Goal: Ask a question: Ask a question

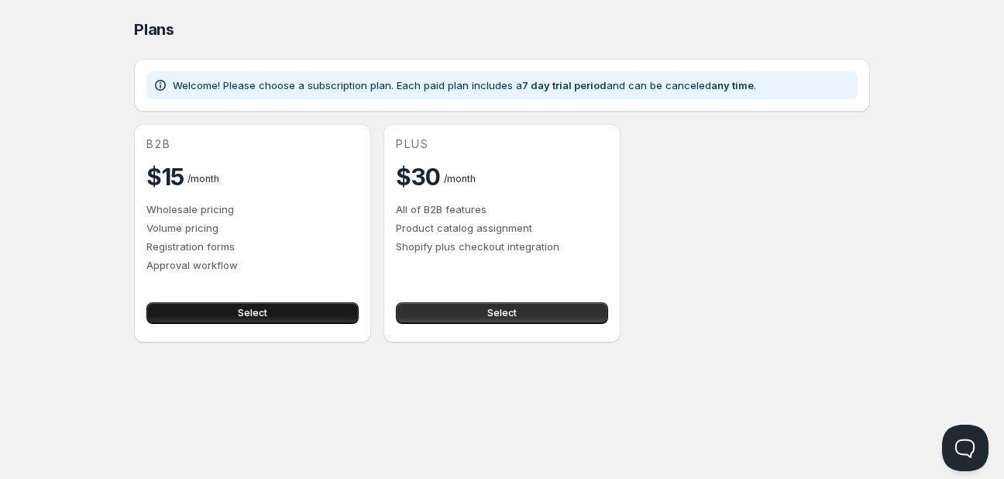
click at [215, 309] on button "Select" at bounding box center [252, 313] width 212 height 22
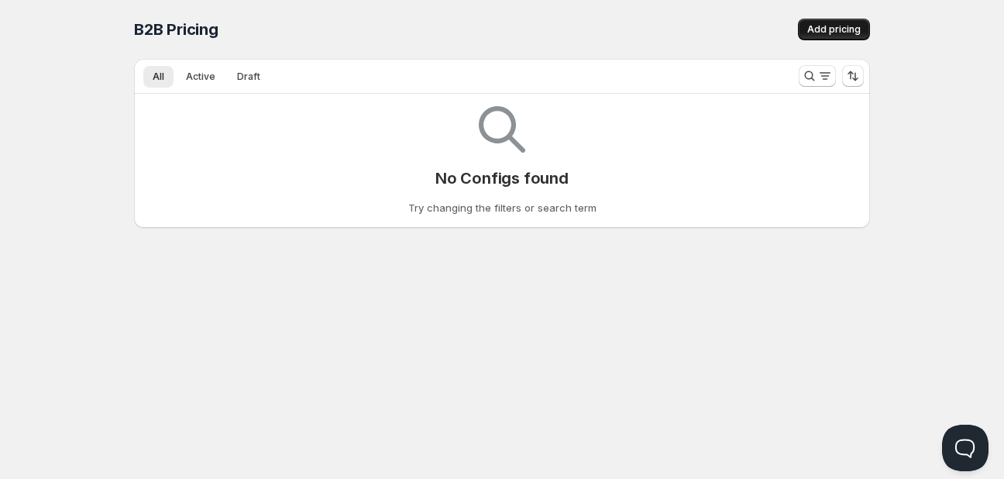
click at [826, 37] on button "Add pricing" at bounding box center [834, 30] width 72 height 22
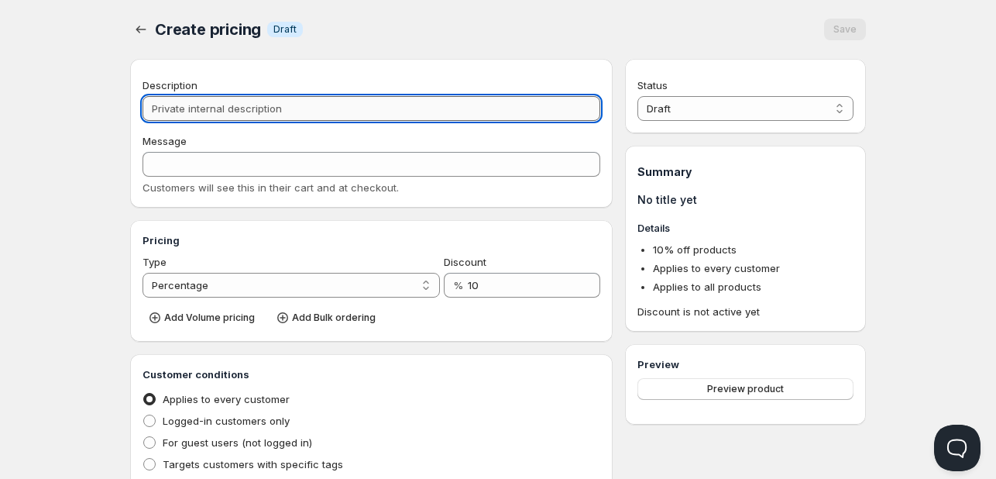
click at [264, 109] on input "Description" at bounding box center [372, 108] width 458 height 25
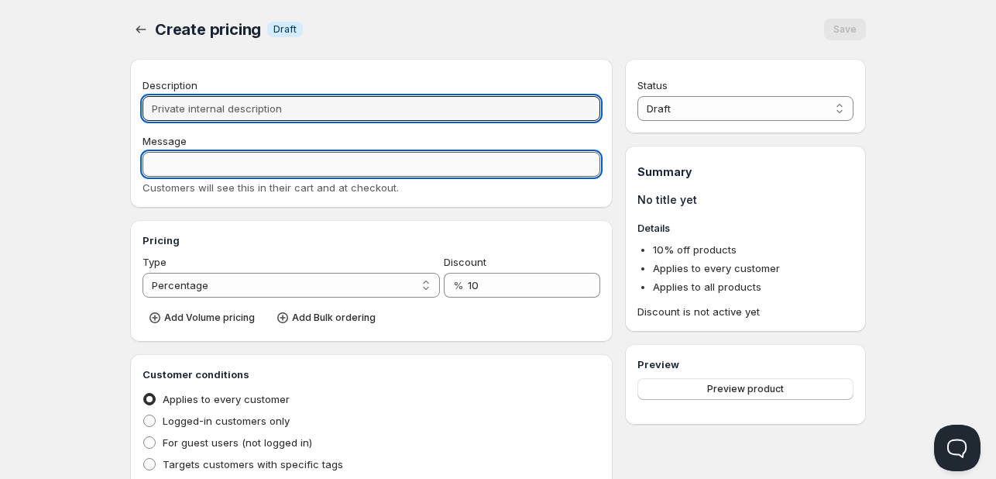
click at [220, 163] on input "Message" at bounding box center [372, 164] width 458 height 25
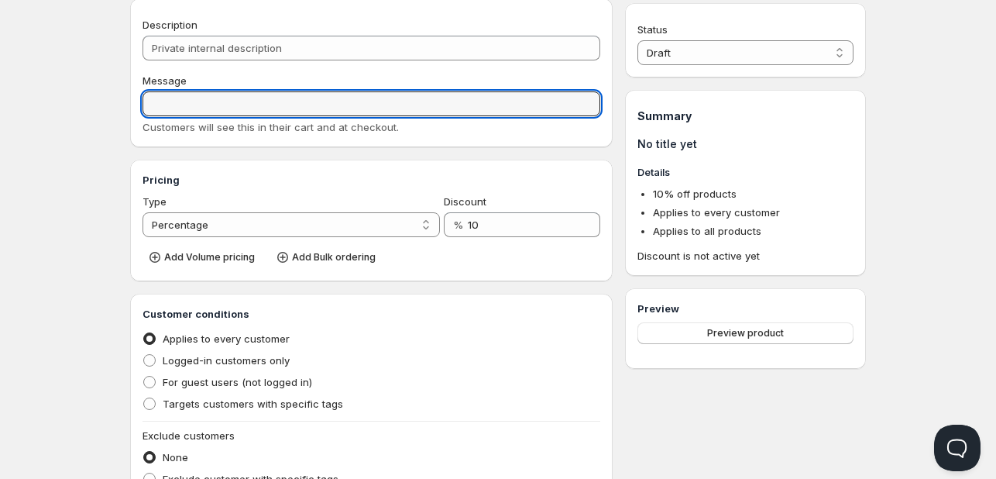
scroll to position [155, 0]
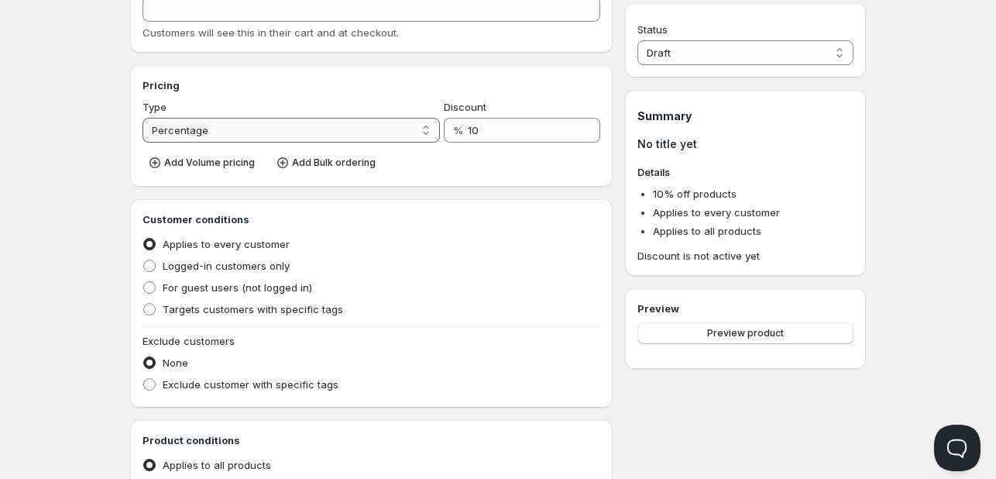
click at [275, 139] on select "Percentage Absolute" at bounding box center [291, 130] width 297 height 25
click at [143, 118] on select "Percentage Absolute" at bounding box center [291, 130] width 297 height 25
click at [232, 261] on span "Logged-in customers only" at bounding box center [226, 265] width 127 height 12
click at [144, 260] on input "Logged-in customers only" at bounding box center [143, 259] width 1 height 1
radio input "true"
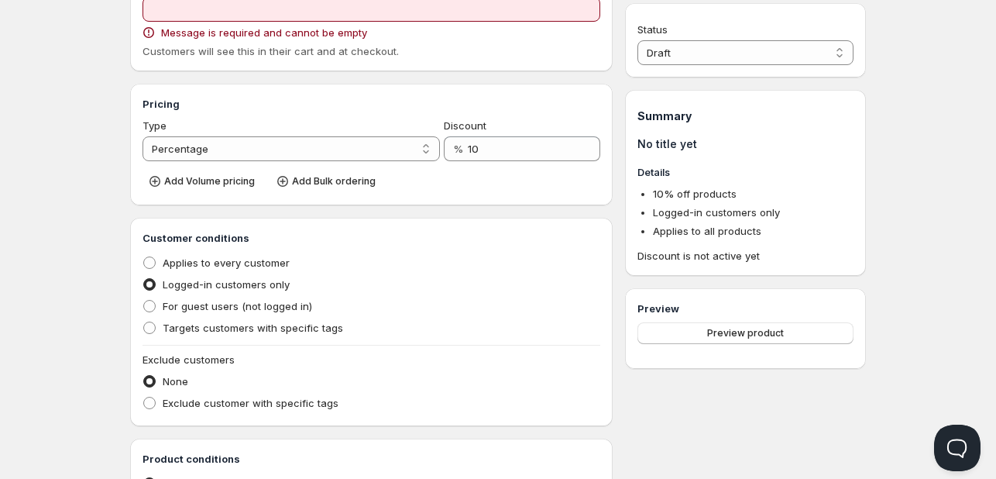
scroll to position [0, 0]
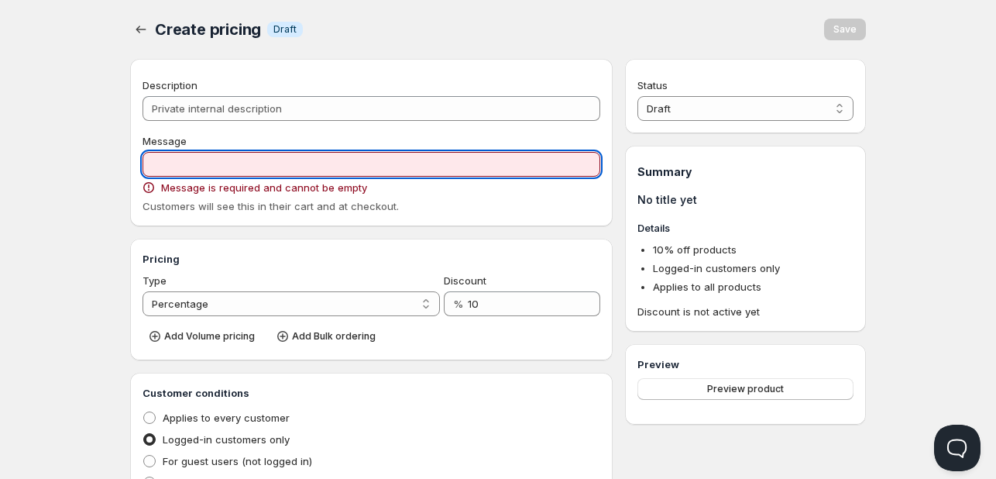
click at [173, 153] on input "Message" at bounding box center [372, 164] width 458 height 25
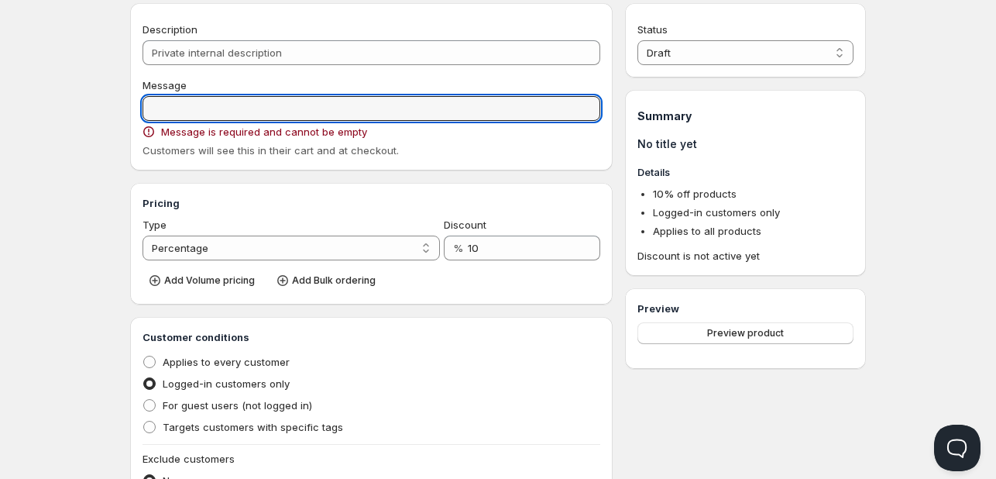
scroll to position [77, 0]
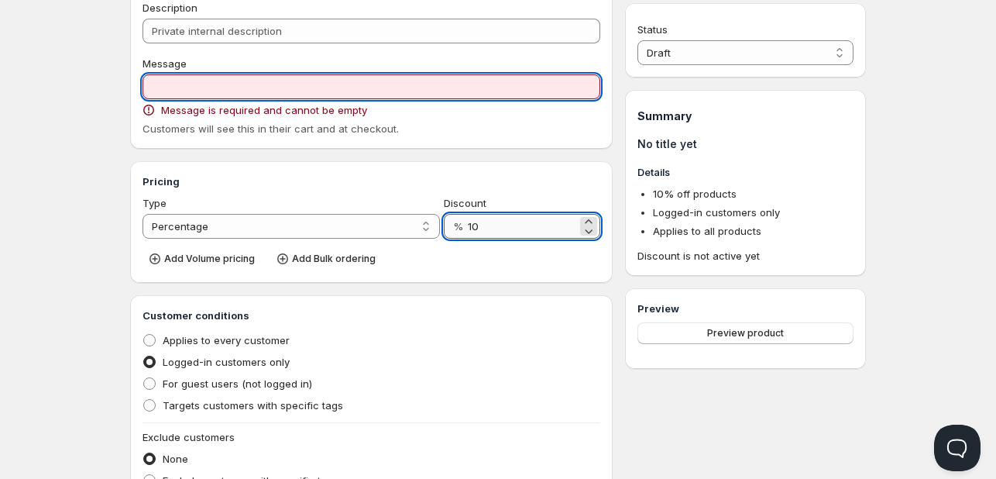
click at [486, 230] on input "10" at bounding box center [522, 226] width 109 height 25
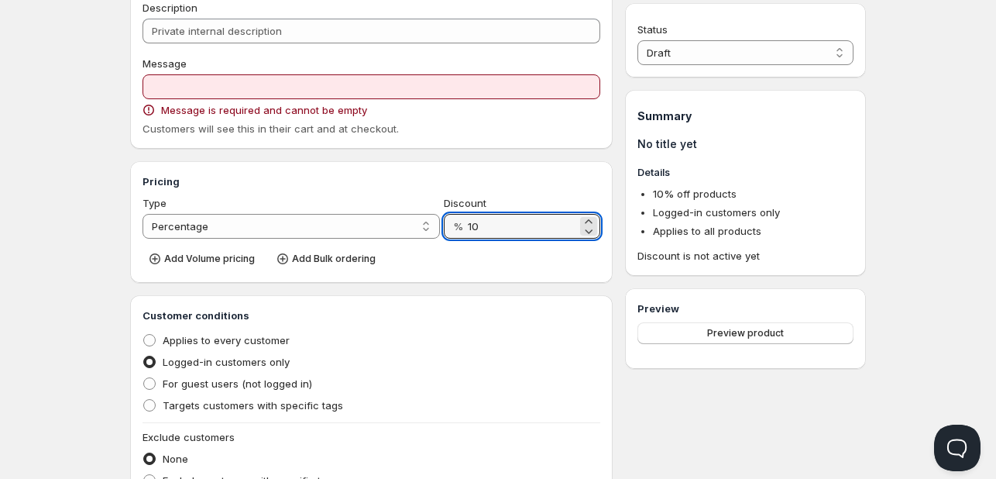
click at [507, 208] on div "Discount" at bounding box center [522, 202] width 156 height 15
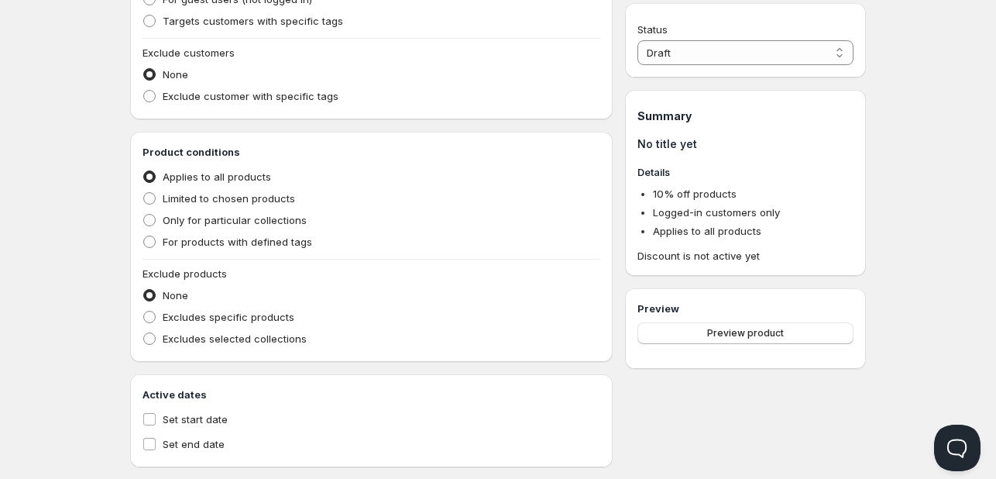
scroll to position [465, 0]
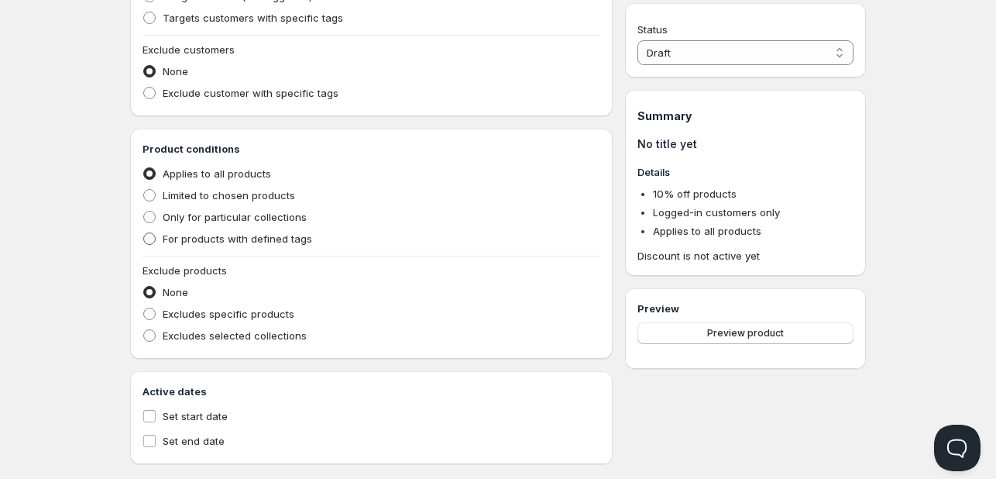
click at [236, 241] on span "For products with defined tags" at bounding box center [237, 238] width 149 height 12
click at [144, 233] on input "For products with defined tags" at bounding box center [143, 232] width 1 height 1
radio input "true"
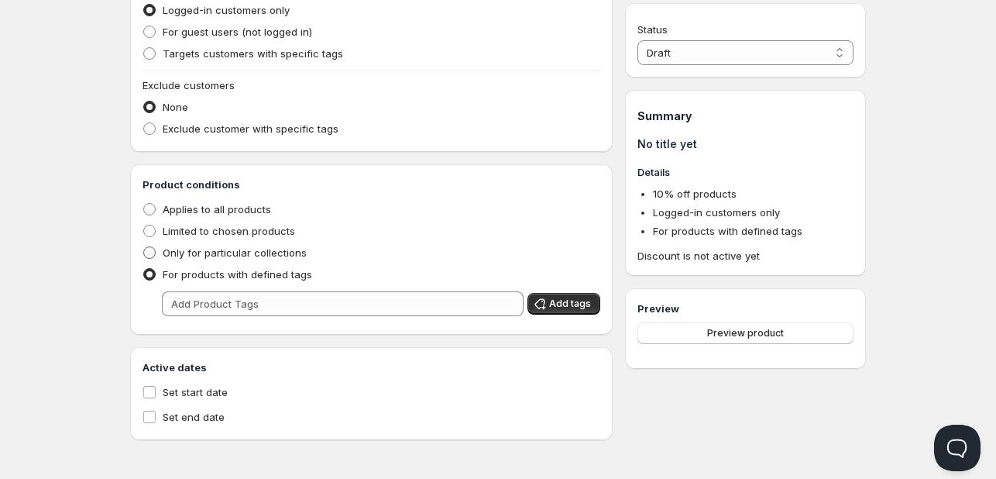
click at [227, 248] on span "Only for particular collections" at bounding box center [235, 252] width 144 height 12
click at [144, 247] on input "Only for particular collections" at bounding box center [143, 246] width 1 height 1
radio input "true"
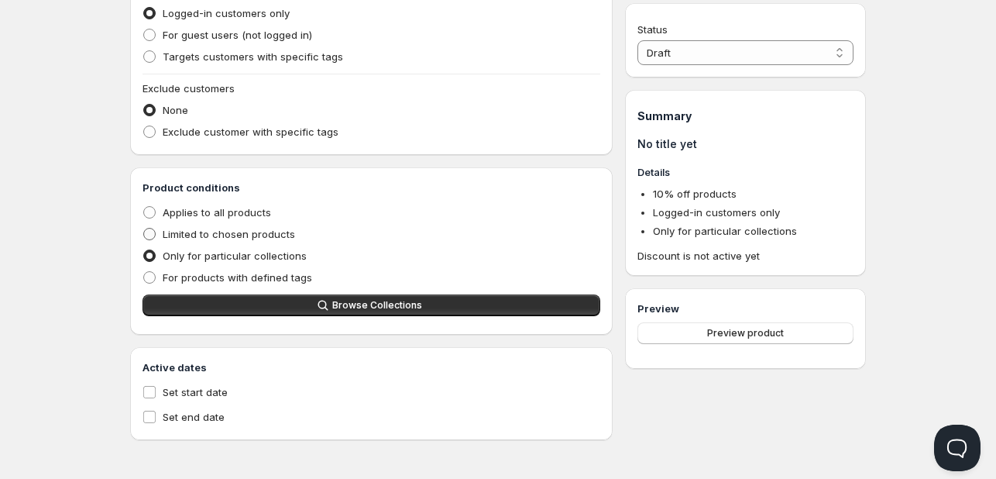
click at [226, 235] on span "Limited to chosen products" at bounding box center [229, 234] width 132 height 12
click at [144, 228] on input "Limited to chosen products" at bounding box center [143, 228] width 1 height 1
radio input "true"
click at [225, 209] on span "Applies to all products" at bounding box center [217, 212] width 108 height 12
click at [144, 207] on input "Applies to all products" at bounding box center [143, 206] width 1 height 1
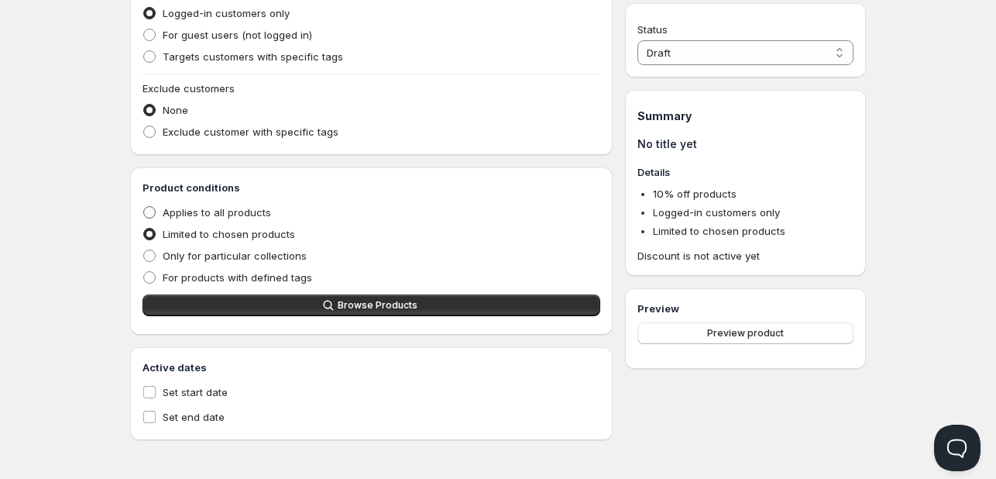
radio input "true"
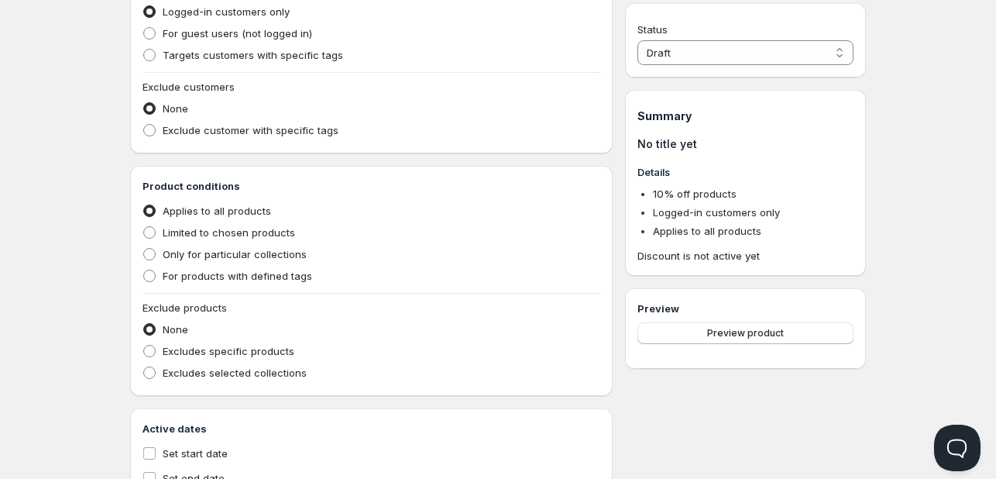
scroll to position [429, 0]
click at [180, 228] on span "Limited to chosen products" at bounding box center [229, 231] width 132 height 12
click at [144, 225] on input "Limited to chosen products" at bounding box center [143, 225] width 1 height 1
radio input "true"
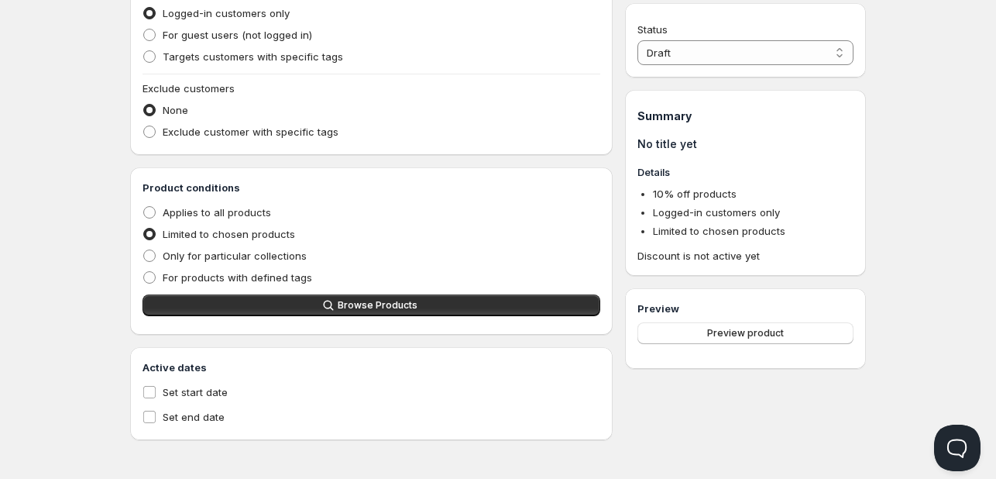
click at [198, 289] on div "Product conditions Applies to all products Limited to chosen products Only for …" at bounding box center [372, 251] width 458 height 143
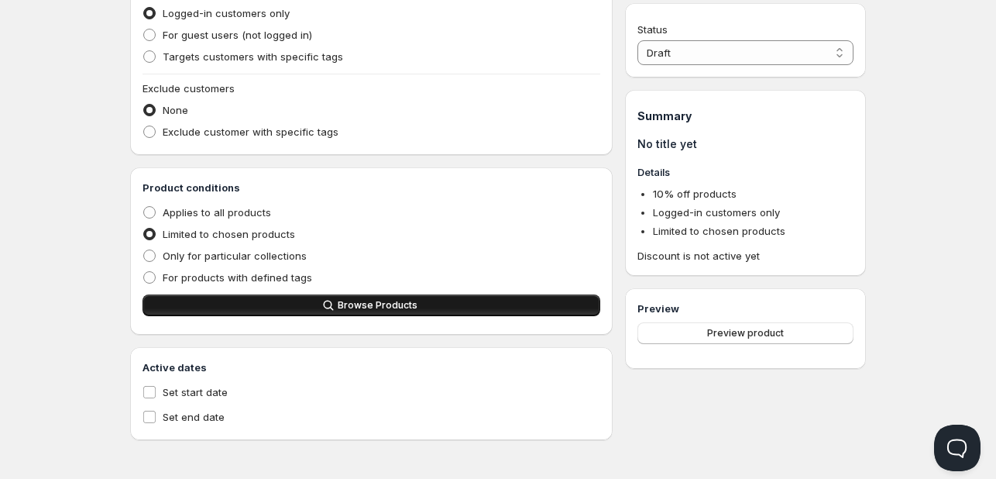
click at [200, 303] on button "Browse Products" at bounding box center [372, 305] width 458 height 22
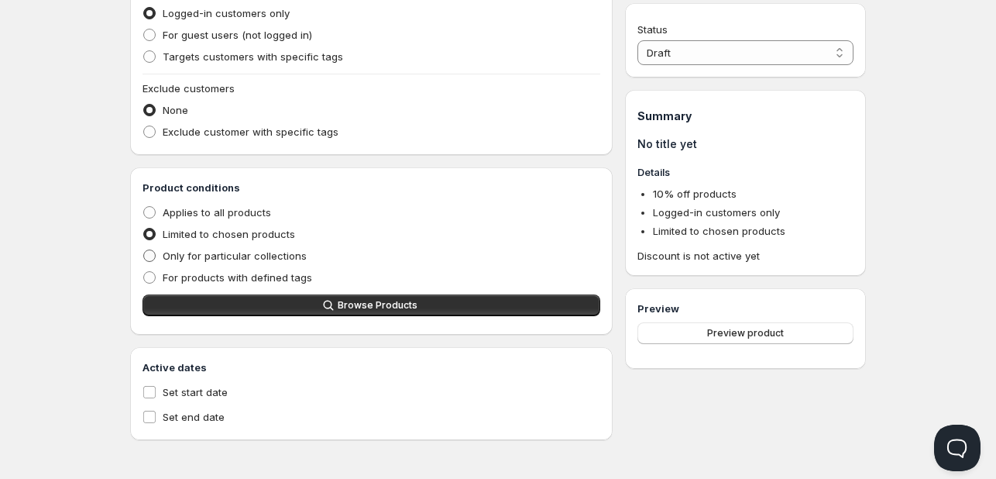
click at [232, 258] on span "Only for particular collections" at bounding box center [235, 255] width 144 height 12
click at [144, 250] on input "Only for particular collections" at bounding box center [143, 249] width 1 height 1
radio input "true"
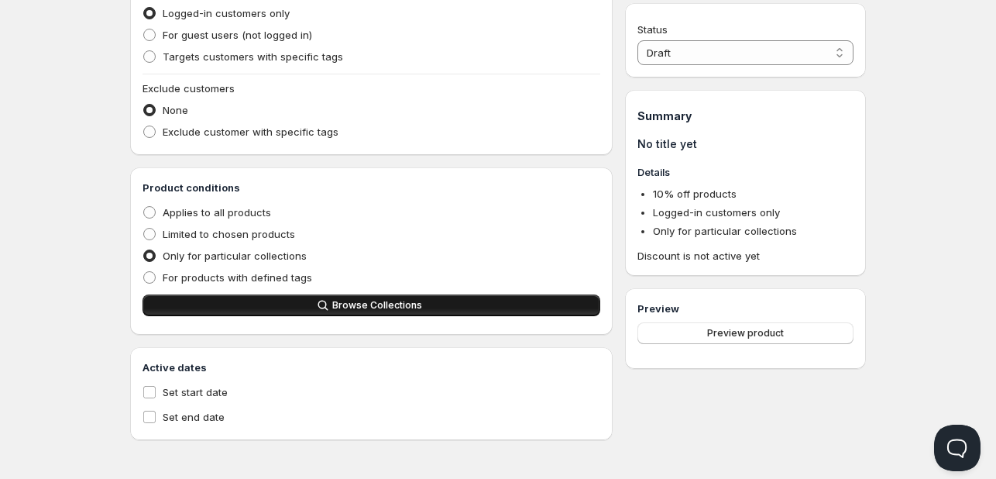
click at [257, 295] on button "Browse Collections" at bounding box center [372, 305] width 458 height 22
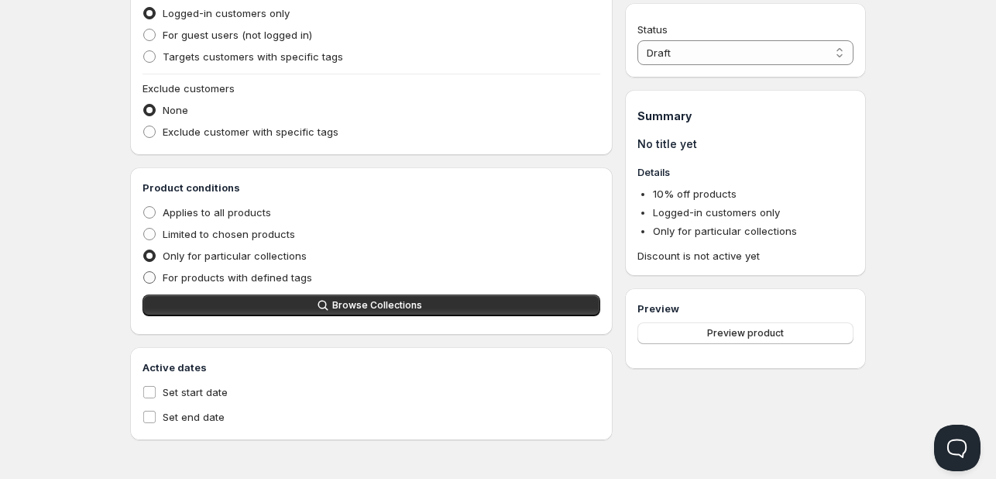
click at [271, 276] on span "For products with defined tags" at bounding box center [237, 277] width 149 height 12
click at [144, 272] on input "For products with defined tags" at bounding box center [143, 271] width 1 height 1
radio input "true"
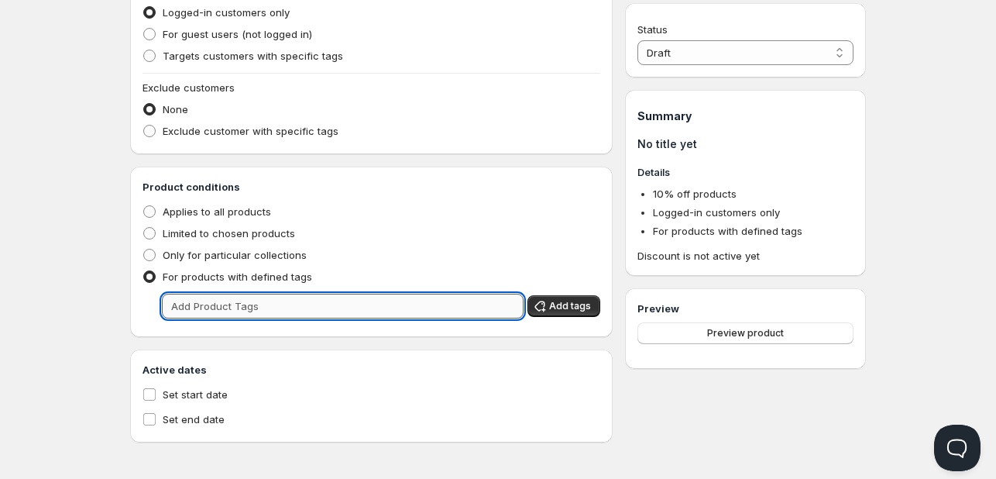
click at [335, 307] on input "text" at bounding box center [343, 306] width 362 height 25
click at [439, 242] on div "Limited to chosen products" at bounding box center [372, 233] width 458 height 22
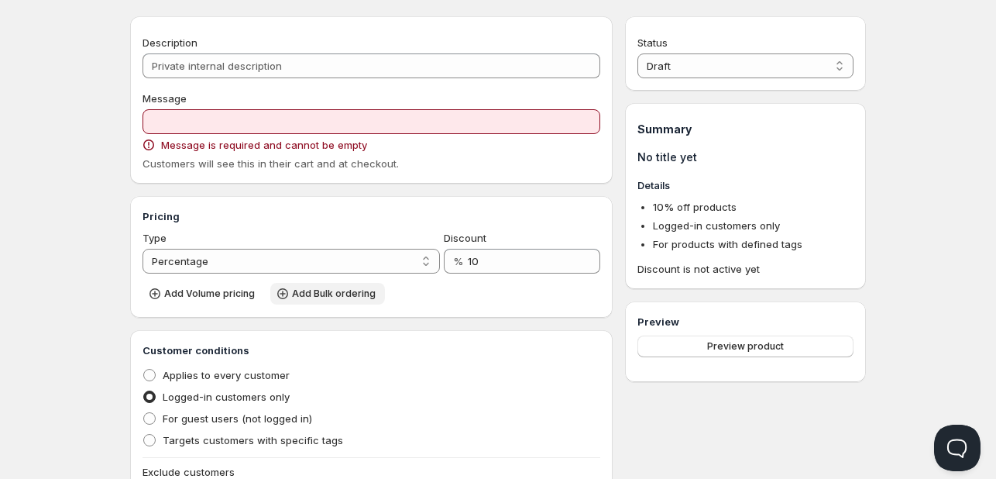
scroll to position [120, 0]
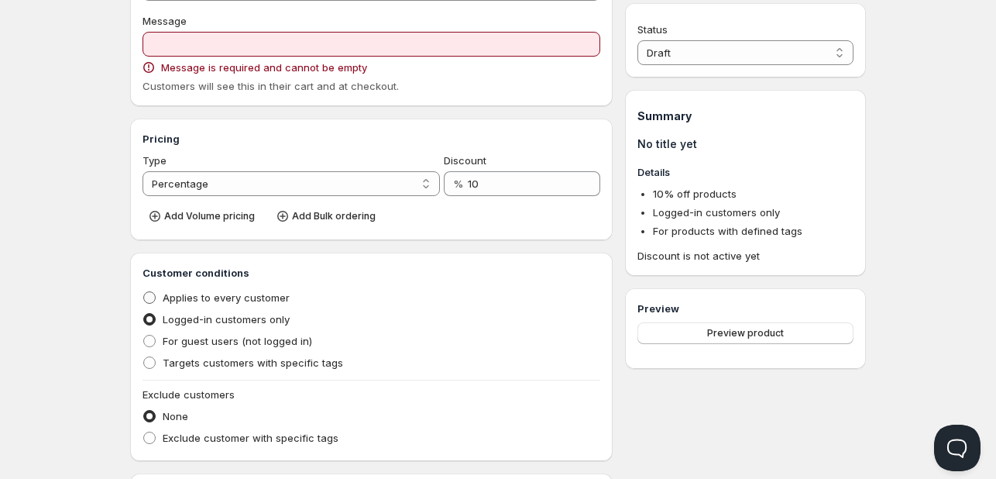
click at [262, 300] on span "Applies to every customer" at bounding box center [226, 297] width 127 height 12
click at [144, 292] on input "Applies to every customer" at bounding box center [143, 291] width 1 height 1
radio input "true"
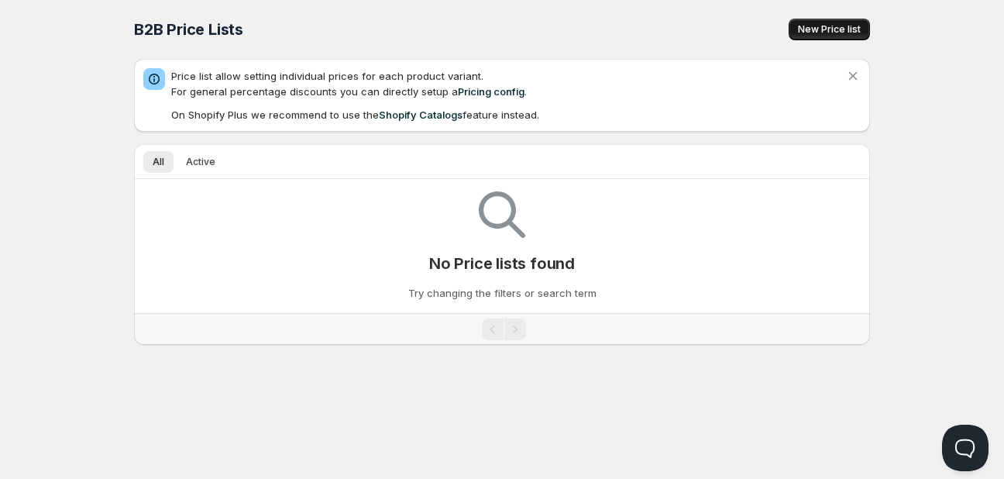
click at [809, 20] on button "New Price list" at bounding box center [828, 30] width 81 height 22
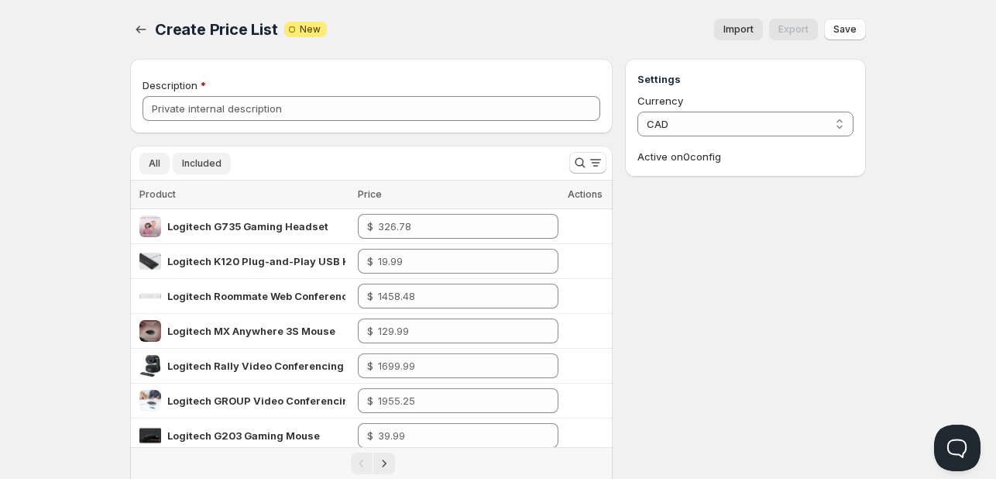
click at [200, 168] on span "Included" at bounding box center [201, 163] width 39 height 12
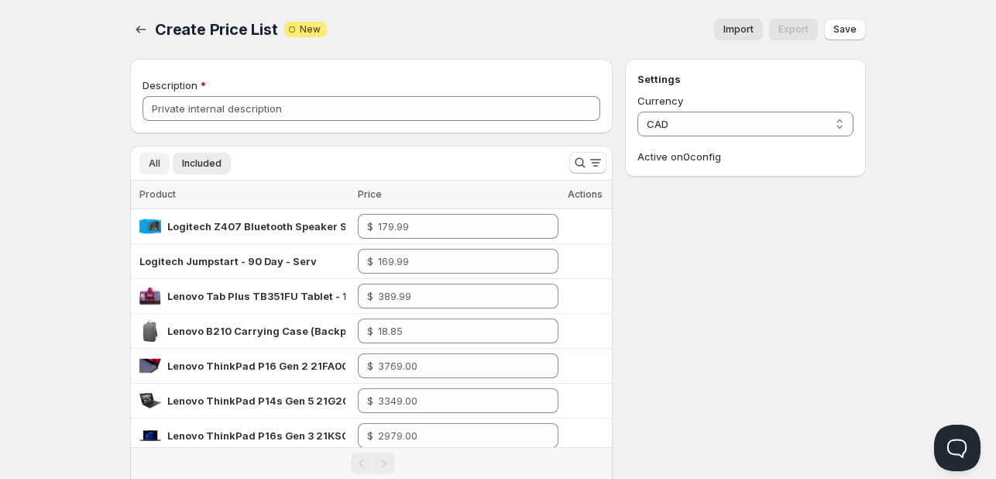
click at [153, 169] on span "All" at bounding box center [155, 163] width 12 height 12
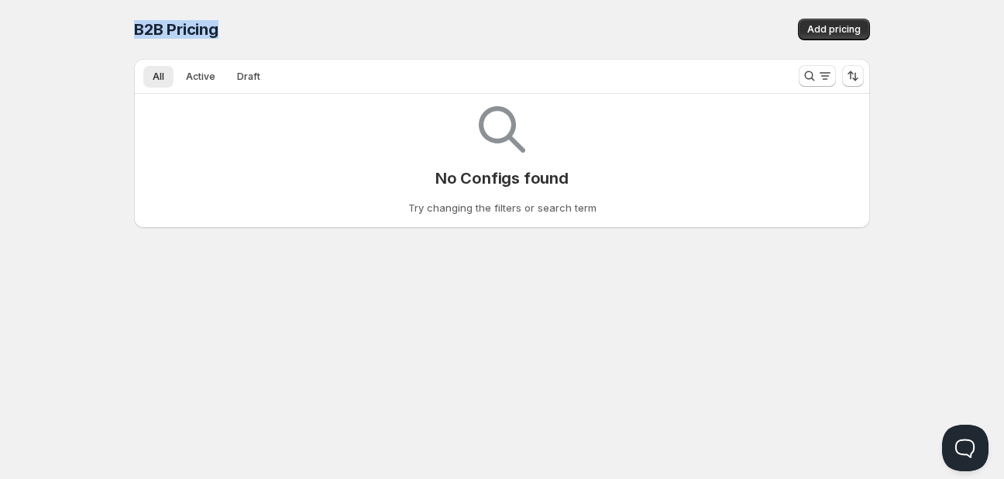
drag, startPoint x: 241, startPoint y: 32, endPoint x: 88, endPoint y: 26, distance: 153.5
click at [88, 26] on div "Home Pricing Price lists Checkout Forms Submissions Settings Features Plans B2B…" at bounding box center [502, 239] width 1004 height 479
click at [197, 37] on span "B2B Pricing" at bounding box center [176, 29] width 84 height 19
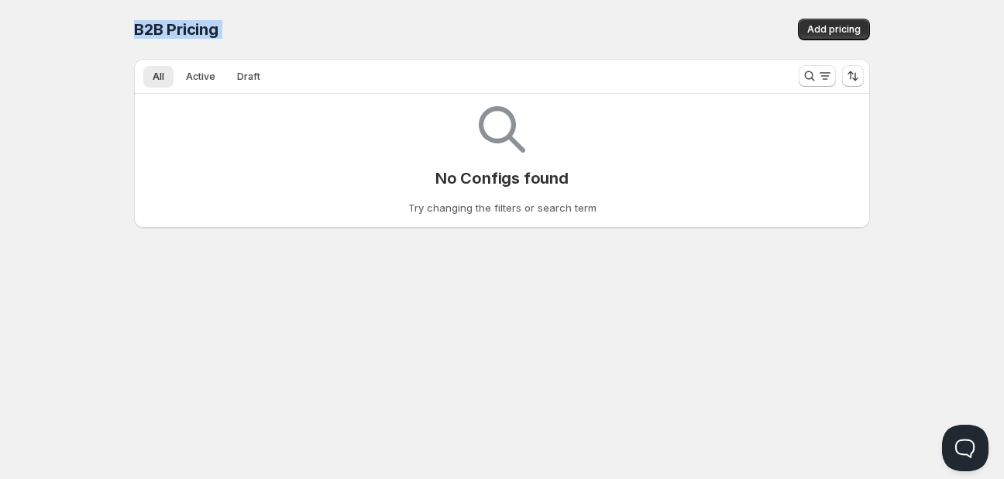
click at [245, 26] on div "B2B Pricing" at bounding box center [318, 30] width 368 height 22
click at [315, 16] on div "B2B Pricing. This page is ready B2B Pricing Add pricing" at bounding box center [502, 29] width 736 height 59
click at [812, 32] on span "Add pricing" at bounding box center [833, 29] width 53 height 12
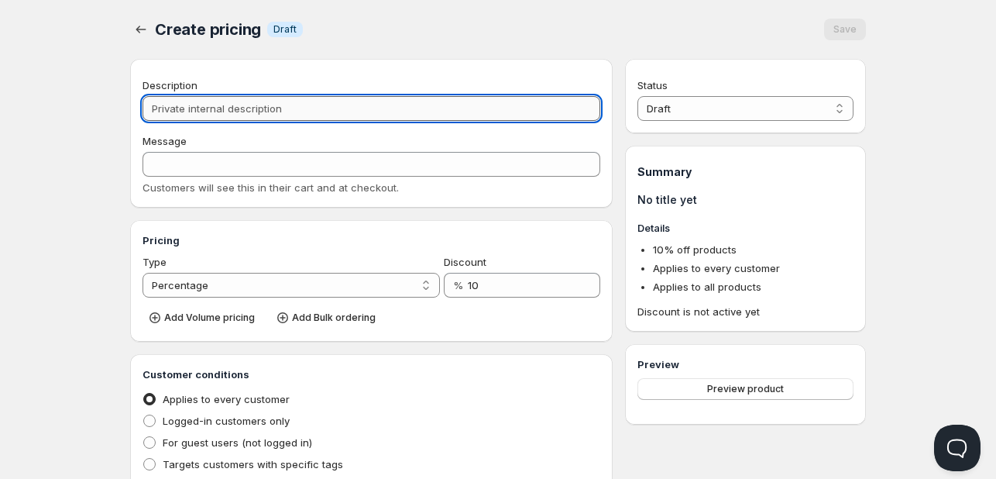
click at [257, 113] on input "Description" at bounding box center [372, 108] width 458 height 25
click at [180, 206] on div "Description Message Customers will see this in their cart and at checkout." at bounding box center [371, 133] width 482 height 149
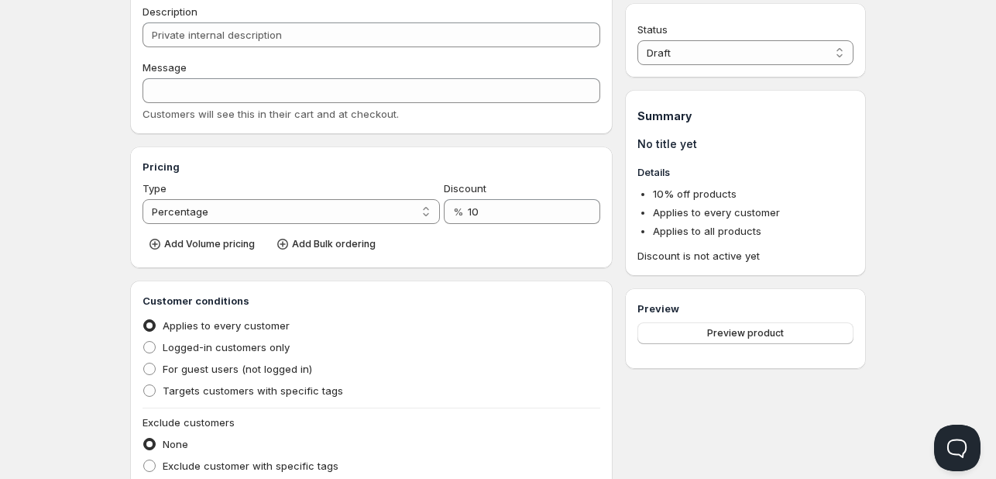
scroll to position [155, 0]
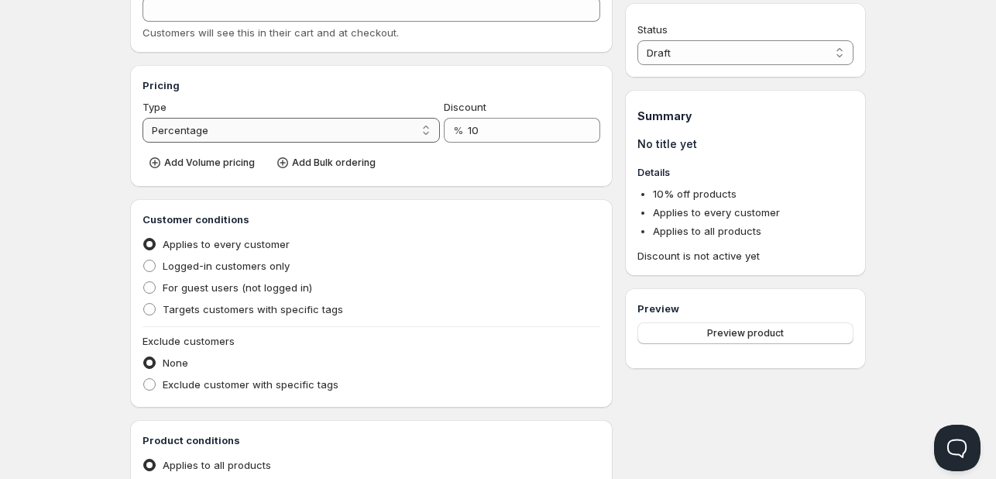
click at [225, 136] on select "Percentage Absolute" at bounding box center [291, 130] width 297 height 25
click at [295, 180] on div "Pricing Type Percentage Absolute Percentage Discount % 10 Add Volume pricing Ad…" at bounding box center [371, 126] width 482 height 122
click at [276, 129] on select "Percentage Absolute" at bounding box center [291, 130] width 297 height 25
click at [143, 118] on select "Percentage Absolute" at bounding box center [291, 130] width 297 height 25
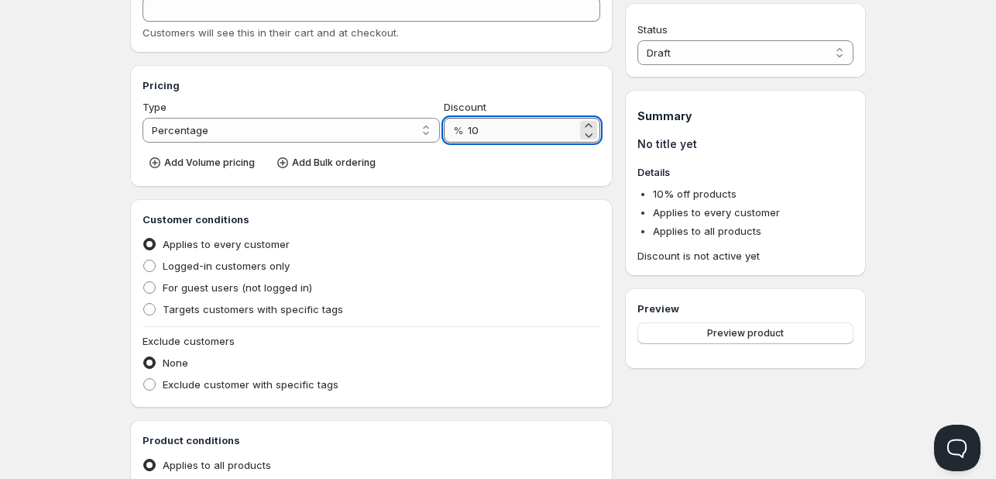
click at [478, 131] on input "10" at bounding box center [522, 130] width 109 height 25
click at [487, 172] on div "Add Volume pricing Add Bulk ordering" at bounding box center [372, 162] width 458 height 26
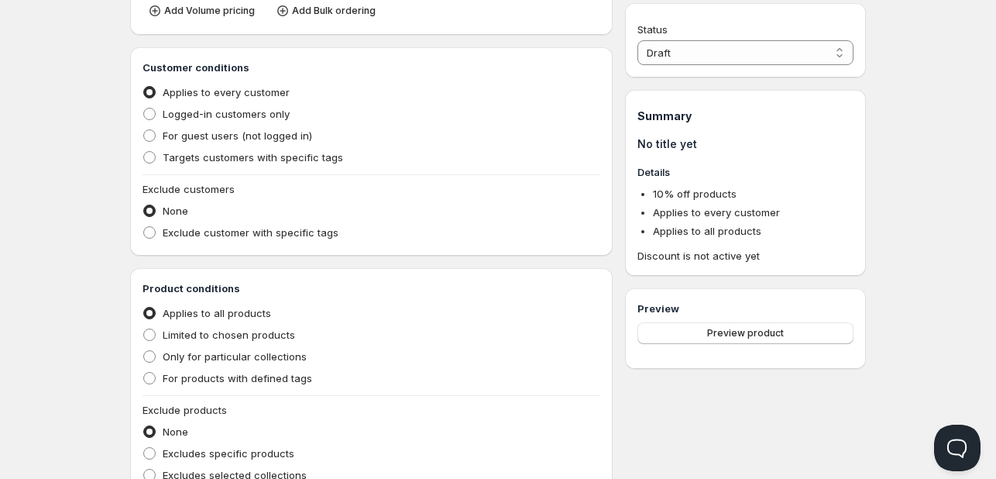
scroll to position [310, 0]
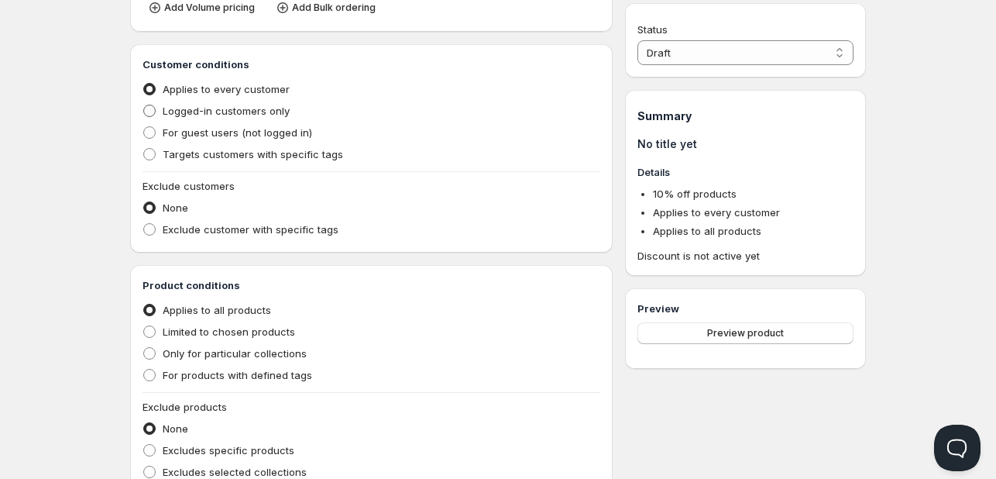
click at [175, 112] on span "Logged-in customers only" at bounding box center [226, 111] width 127 height 12
click at [144, 105] on input "Logged-in customers only" at bounding box center [143, 105] width 1 height 1
radio input "true"
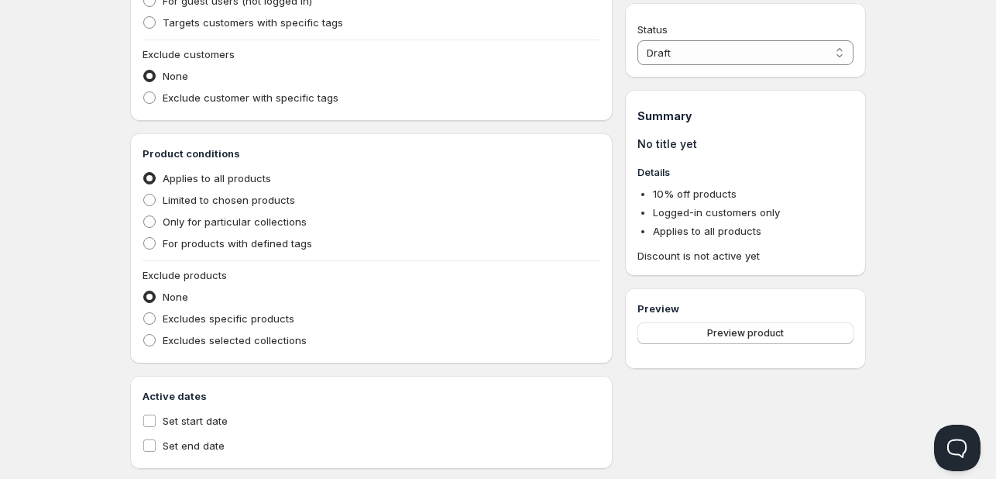
scroll to position [483, 0]
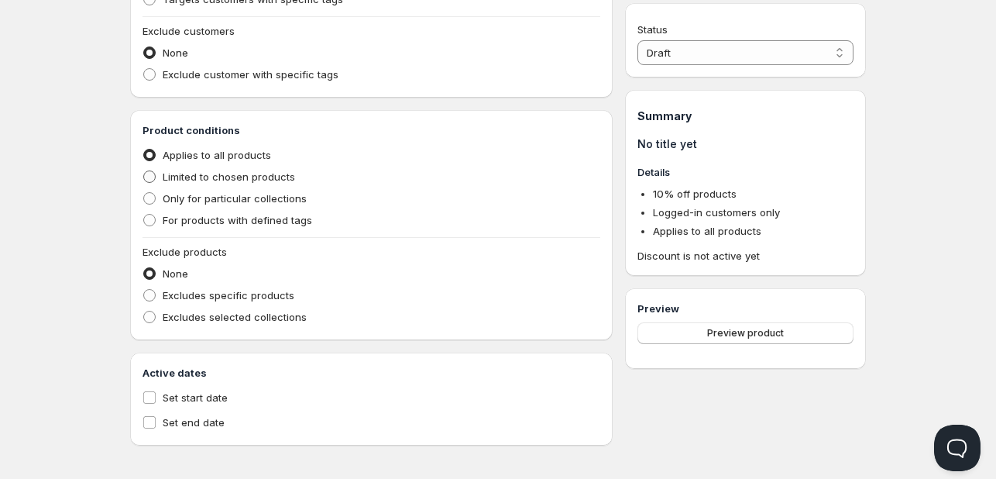
click at [187, 173] on span "Limited to chosen products" at bounding box center [229, 176] width 132 height 12
click at [144, 171] on input "Limited to chosen products" at bounding box center [143, 170] width 1 height 1
radio input "true"
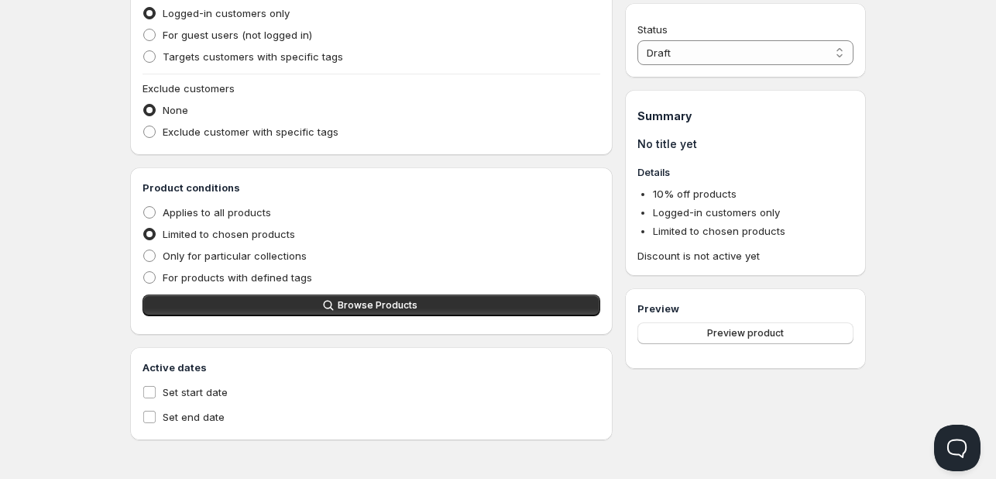
scroll to position [427, 0]
click at [196, 257] on span "Only for particular collections" at bounding box center [235, 255] width 144 height 12
click at [144, 250] on input "Only for particular collections" at bounding box center [143, 249] width 1 height 1
radio input "true"
click at [194, 230] on span "Limited to chosen products" at bounding box center [229, 234] width 132 height 12
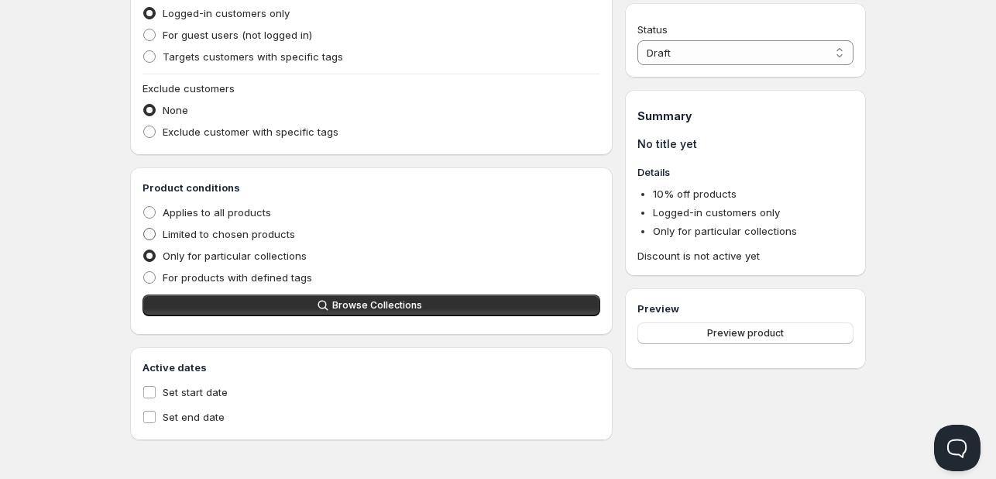
click at [144, 228] on input "Limited to chosen products" at bounding box center [143, 228] width 1 height 1
radio input "true"
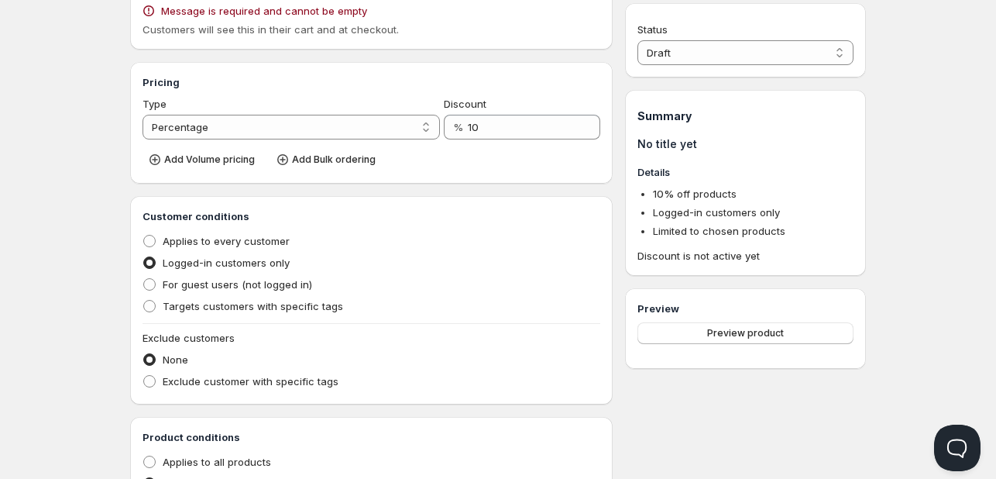
scroll to position [117, 0]
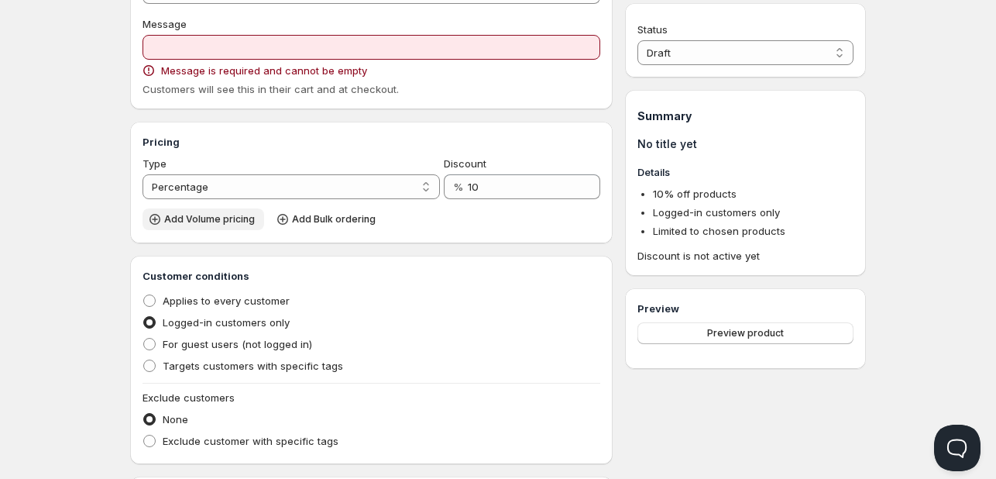
click at [202, 221] on span "Add Volume pricing" at bounding box center [209, 219] width 91 height 12
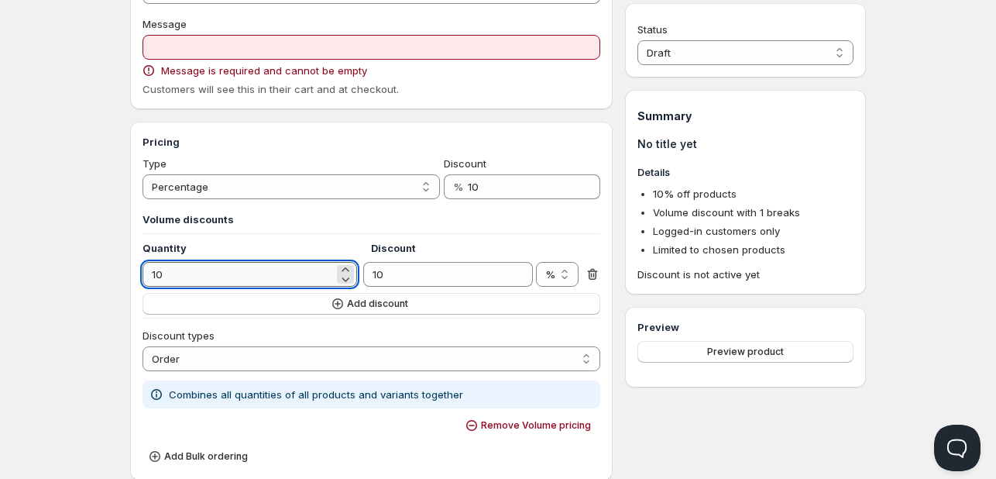
click at [258, 270] on input "10" at bounding box center [238, 274] width 191 height 25
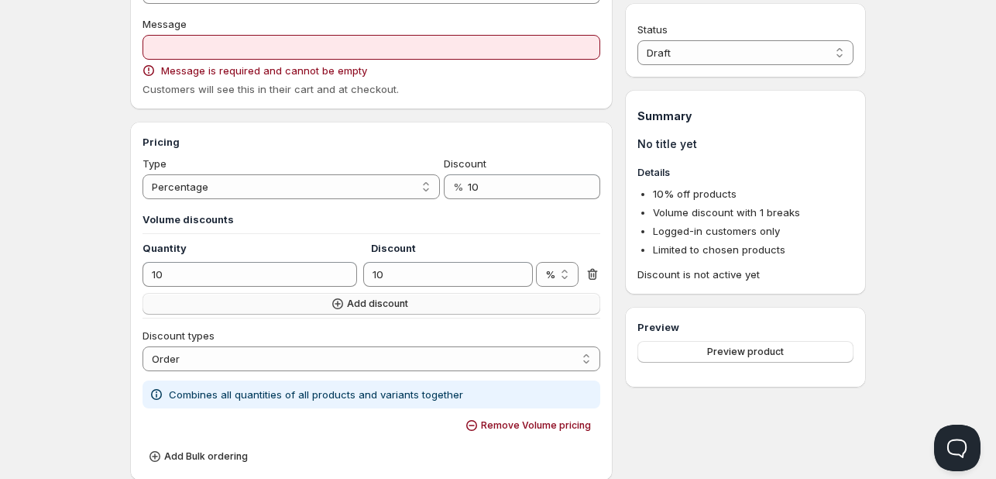
click at [325, 309] on button "Add discount" at bounding box center [372, 304] width 458 height 22
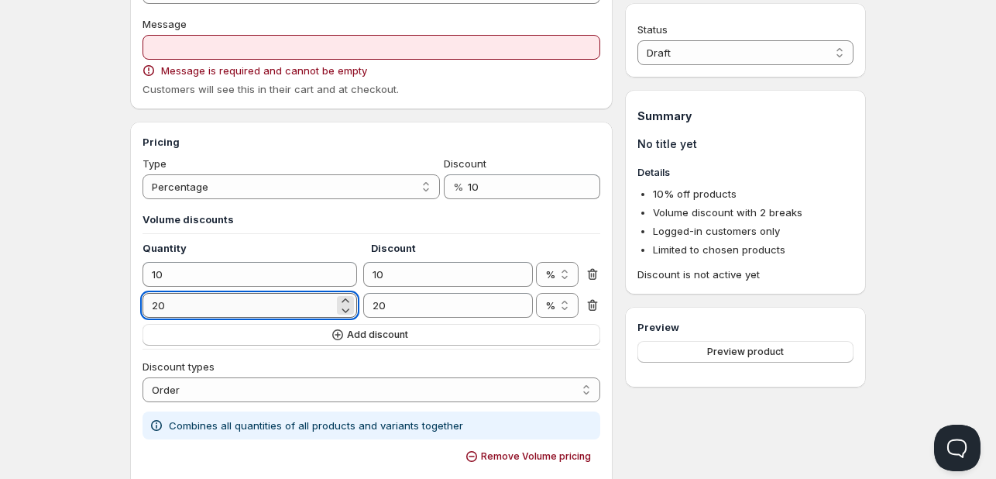
click at [268, 306] on input "20" at bounding box center [238, 305] width 191 height 25
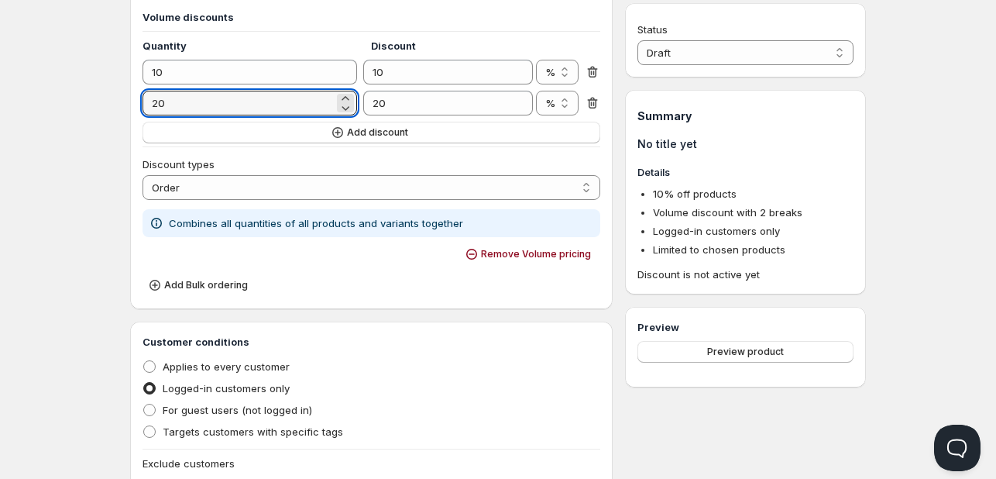
scroll to position [349, 0]
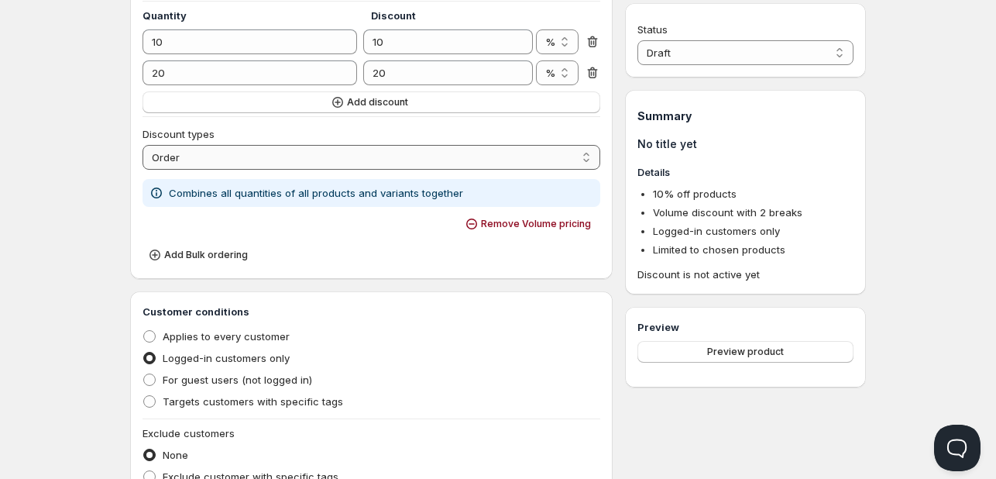
click at [187, 150] on select "Order Product Variant Item" at bounding box center [372, 157] width 458 height 25
select select "2"
click at [143, 145] on select "Order Product Variant Item" at bounding box center [372, 157] width 458 height 25
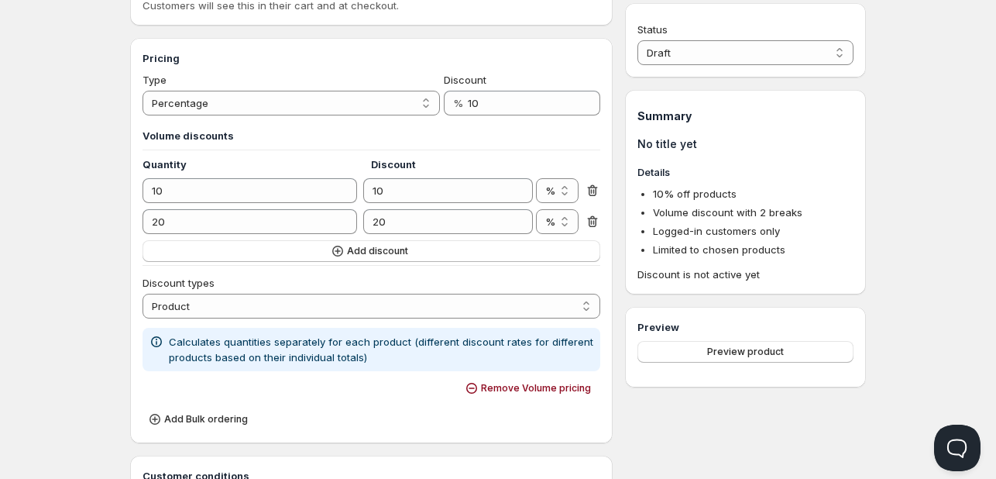
scroll to position [194, 0]
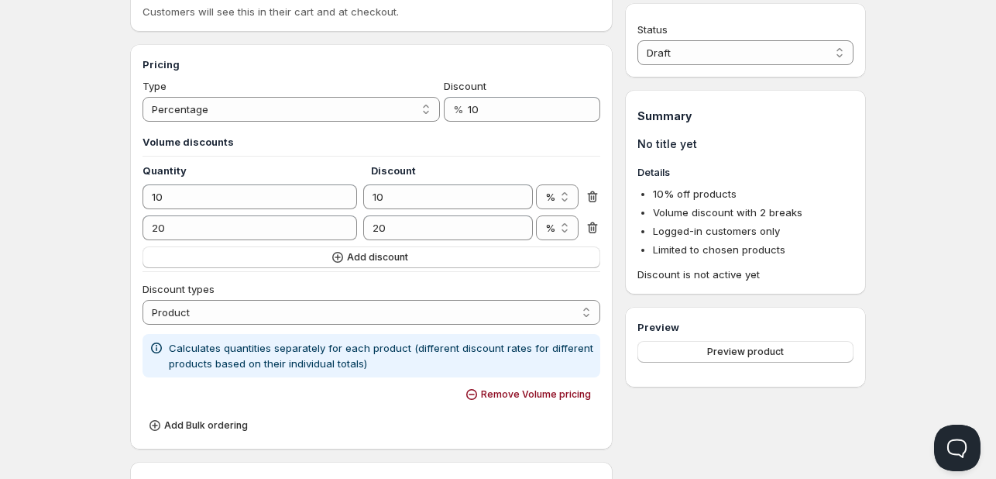
click at [591, 229] on icon at bounding box center [591, 228] width 2 height 5
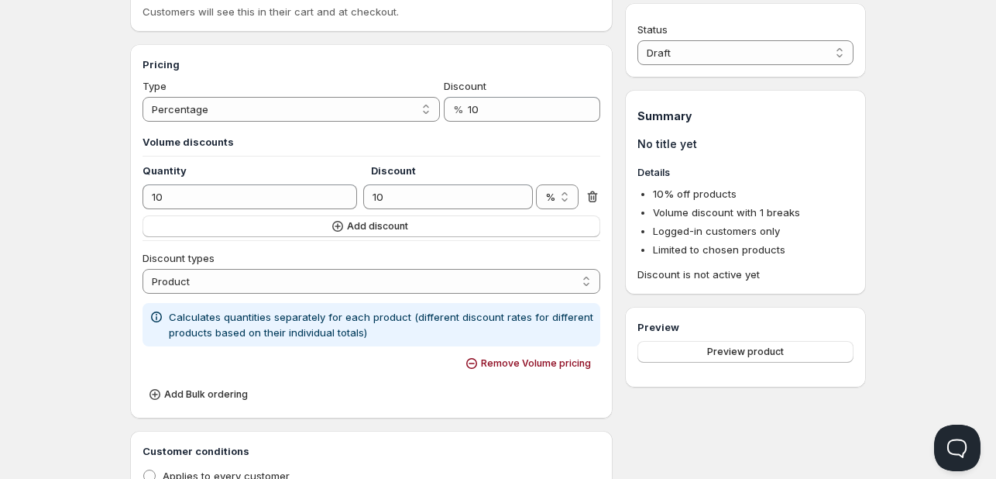
click at [587, 201] on icon at bounding box center [592, 196] width 15 height 15
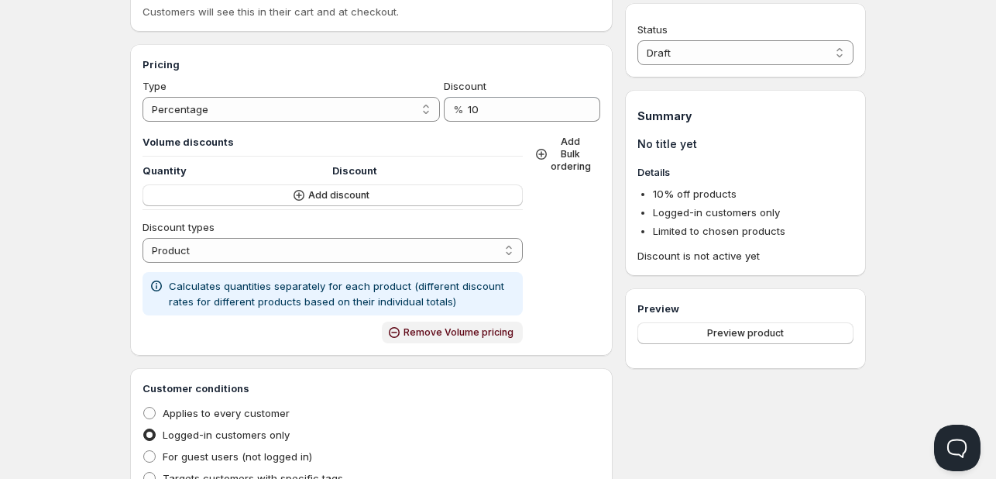
click at [446, 335] on span "Remove Volume pricing" at bounding box center [458, 332] width 110 height 12
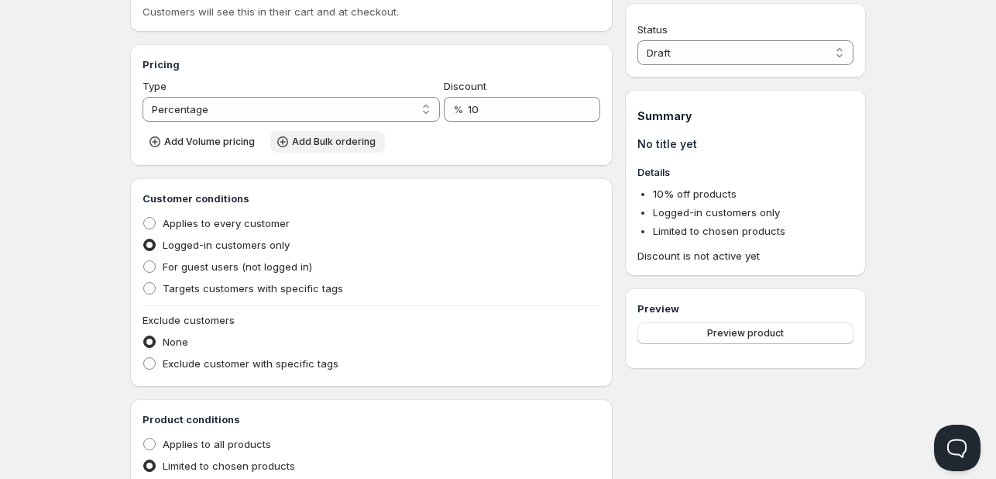
click at [310, 149] on button "Add Bulk ordering" at bounding box center [327, 142] width 115 height 22
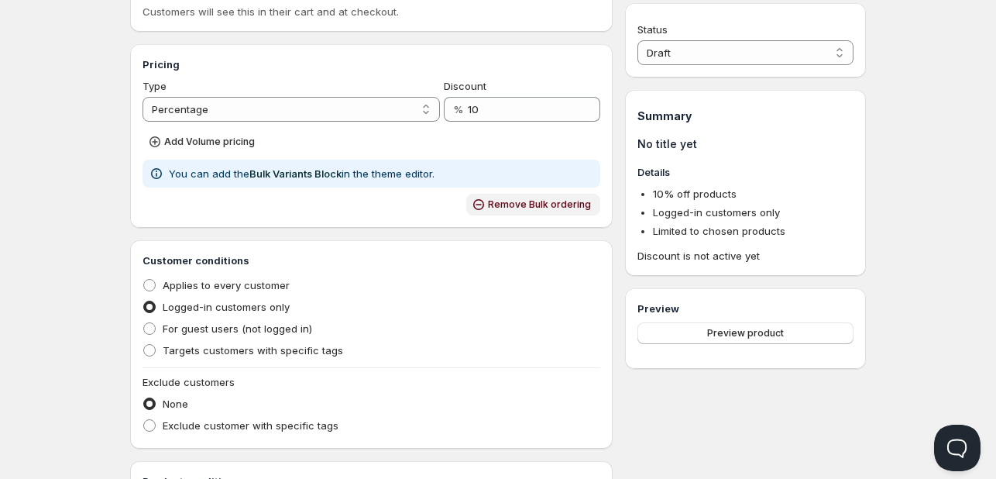
click at [505, 201] on span "Remove Bulk ordering" at bounding box center [539, 204] width 103 height 12
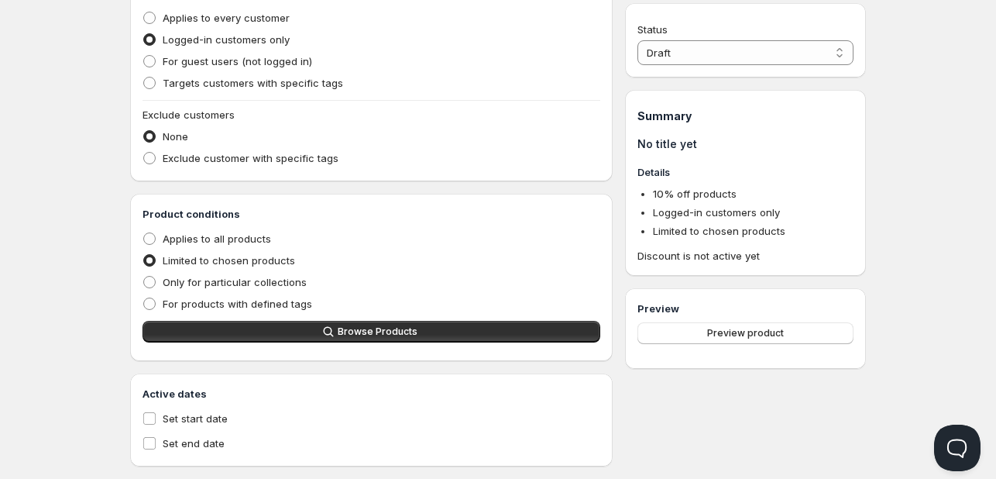
scroll to position [427, 0]
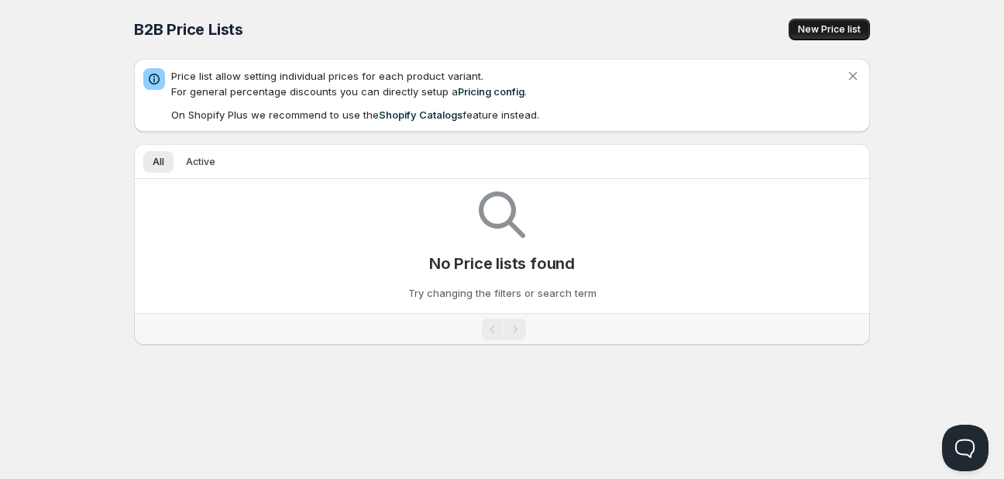
click at [824, 29] on span "New Price list" at bounding box center [829, 29] width 63 height 12
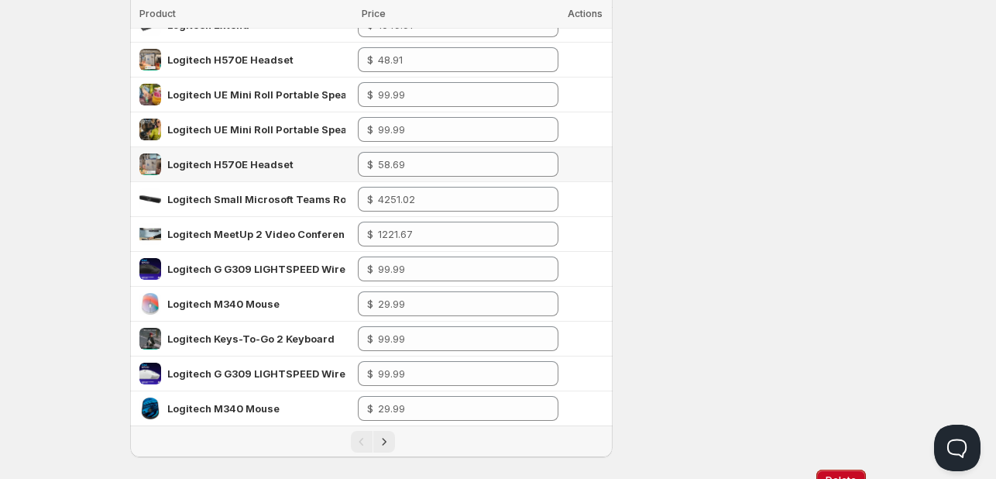
scroll to position [541, 0]
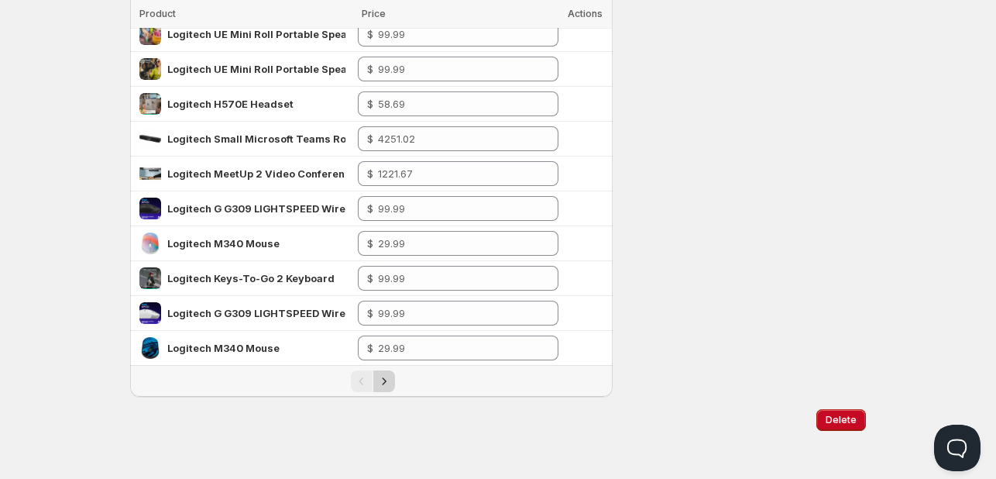
click at [389, 383] on icon "Next" at bounding box center [383, 380] width 15 height 15
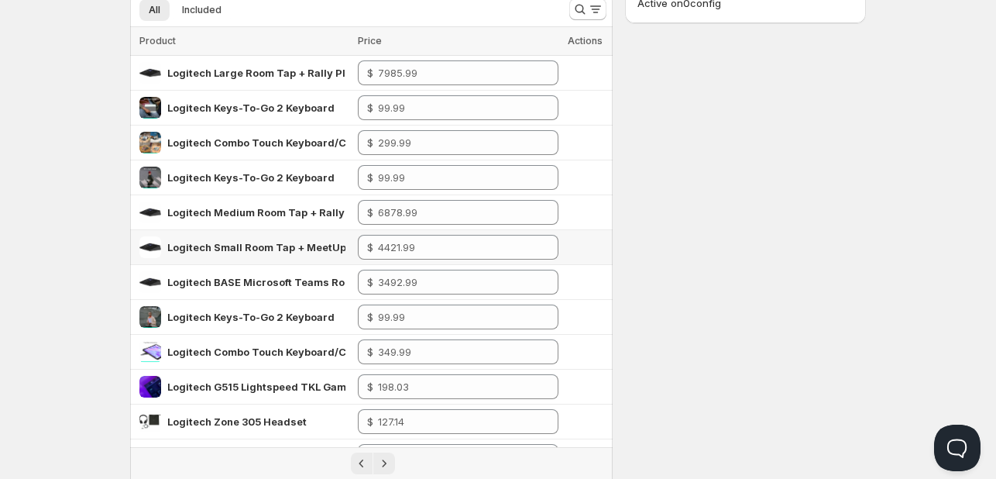
scroll to position [0, 0]
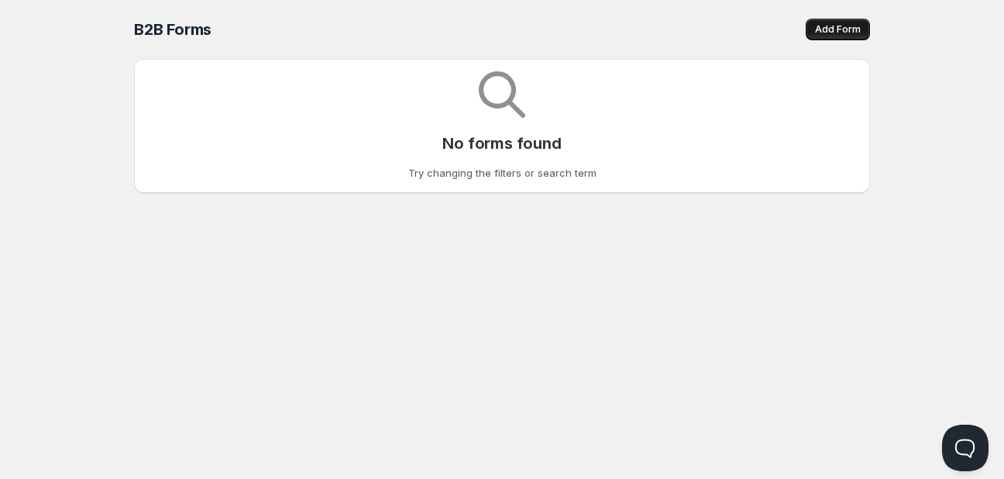
click at [833, 28] on span "Add Form" at bounding box center [838, 29] width 46 height 12
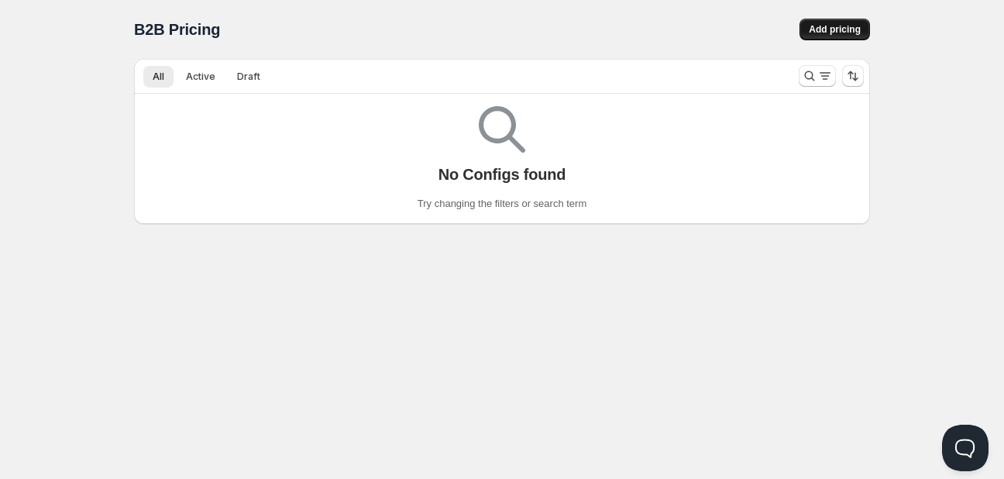
click at [827, 29] on span "Add pricing" at bounding box center [835, 29] width 52 height 12
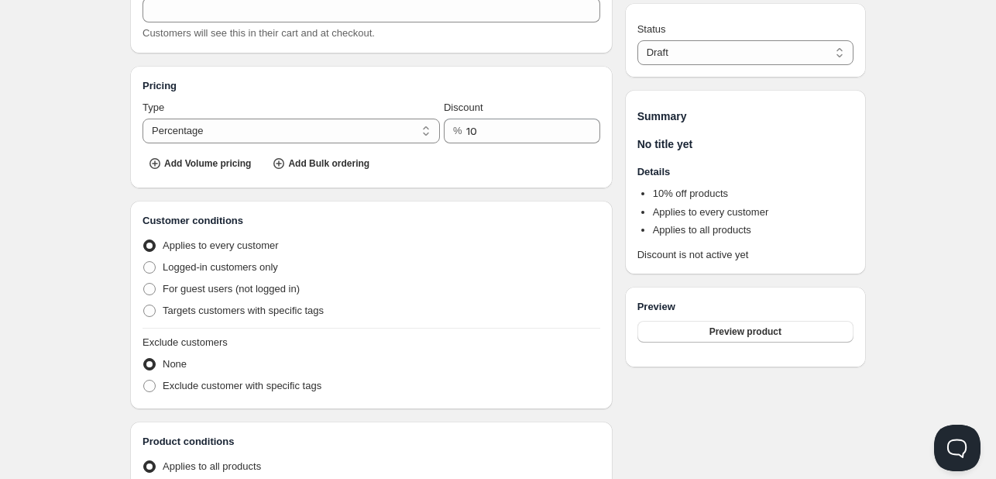
scroll to position [155, 0]
click at [179, 264] on span "Logged-in customers only" at bounding box center [220, 266] width 115 height 12
click at [144, 261] on input "Logged-in customers only" at bounding box center [143, 260] width 1 height 1
radio input "true"
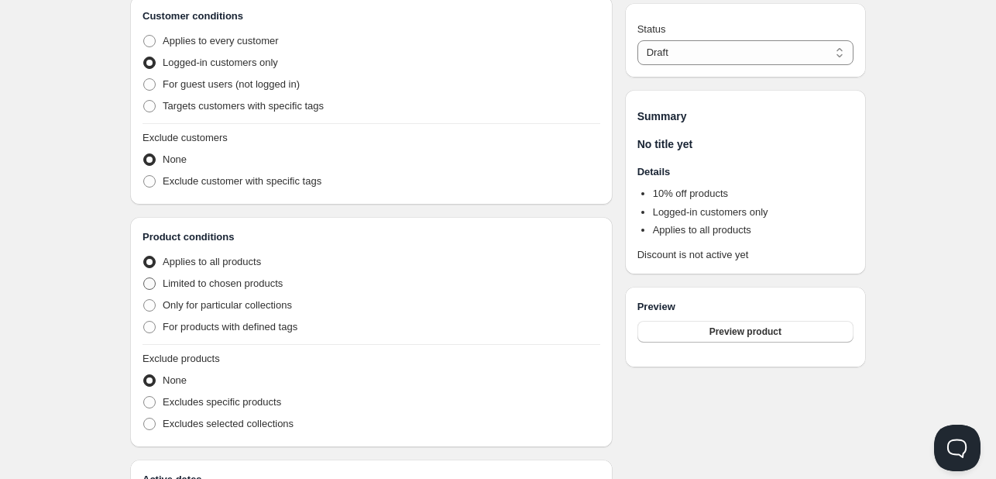
scroll to position [387, 0]
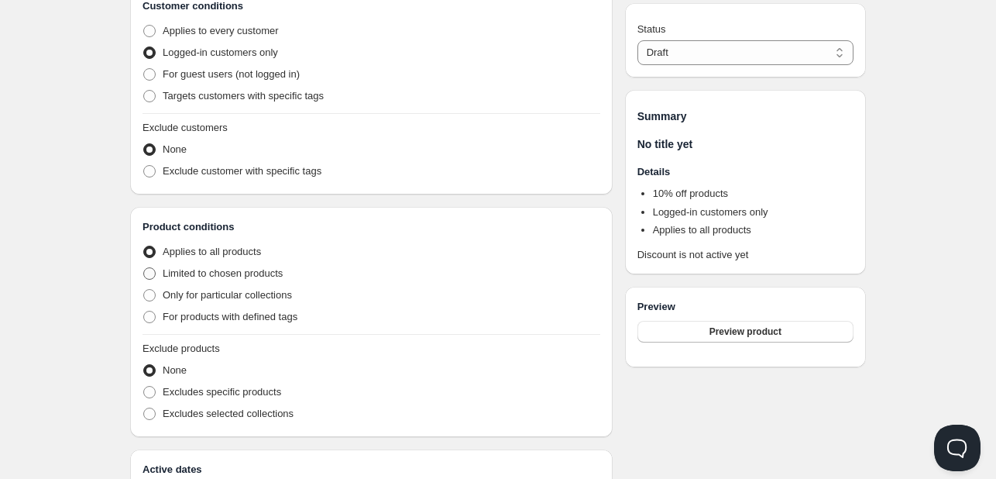
click at [219, 273] on span "Limited to chosen products" at bounding box center [223, 273] width 120 height 12
click at [144, 268] on input "Limited to chosen products" at bounding box center [143, 267] width 1 height 1
radio input "true"
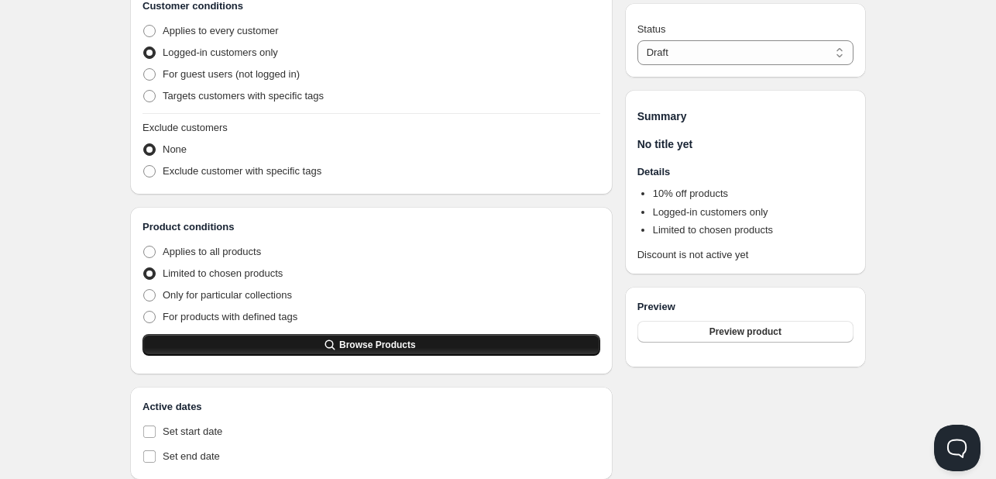
click at [235, 344] on button "Browse Products" at bounding box center [372, 345] width 458 height 22
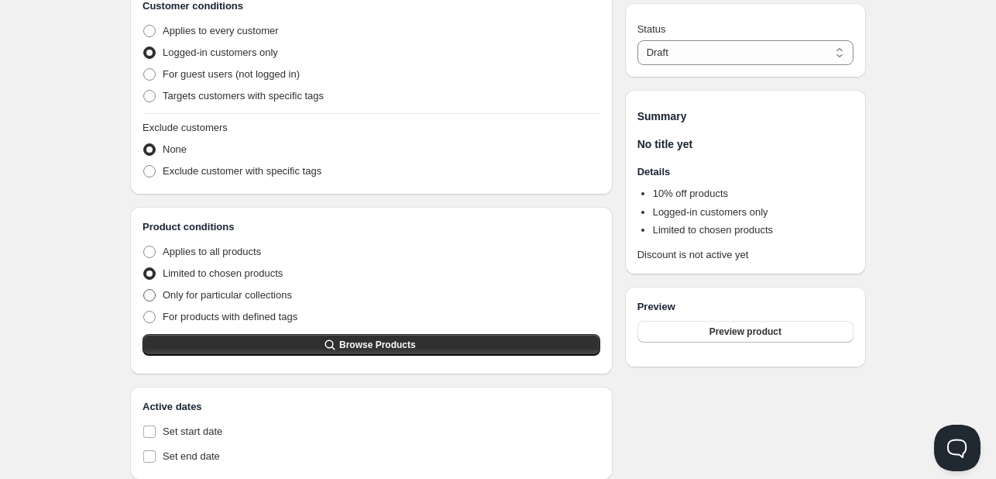
click at [158, 295] on label "Only for particular collections" at bounding box center [217, 295] width 149 height 22
click at [144, 290] on input "Only for particular collections" at bounding box center [143, 289] width 1 height 1
radio input "true"
click at [162, 273] on label "Limited to chosen products" at bounding box center [213, 274] width 140 height 22
click at [144, 268] on input "Limited to chosen products" at bounding box center [143, 267] width 1 height 1
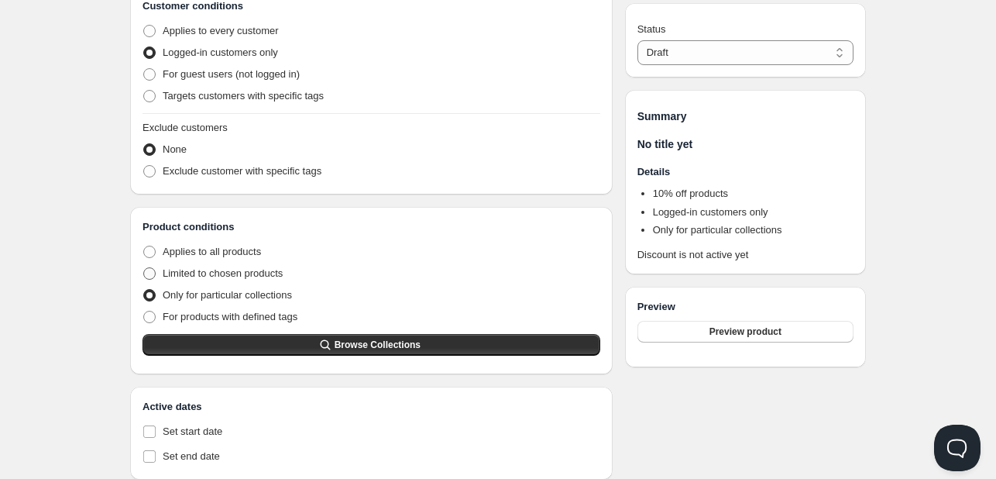
radio input "true"
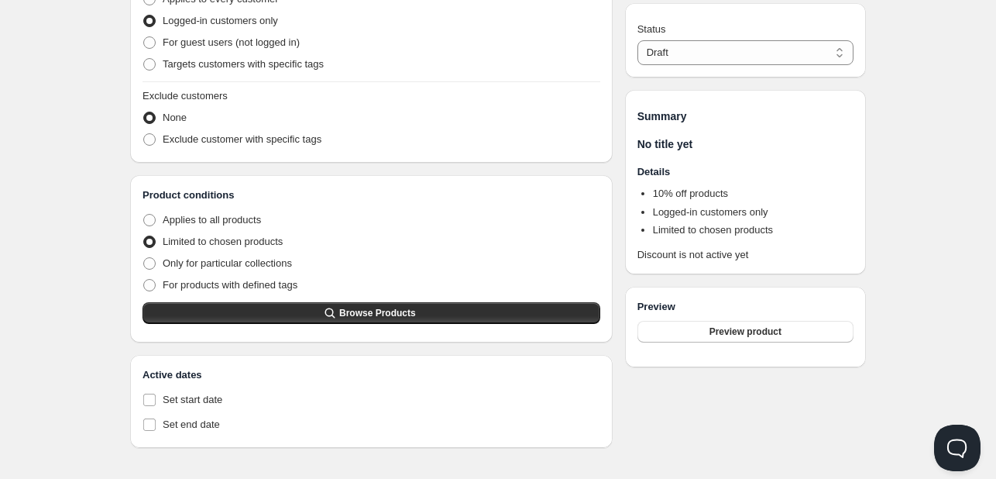
scroll to position [425, 0]
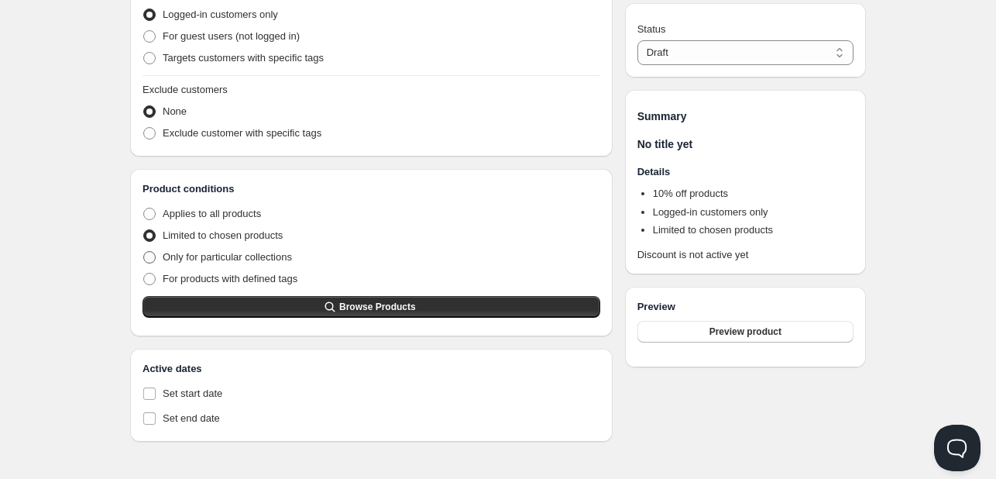
click at [206, 254] on span "Only for particular collections" at bounding box center [227, 257] width 129 height 12
click at [144, 252] on input "Only for particular collections" at bounding box center [143, 251] width 1 height 1
radio input "true"
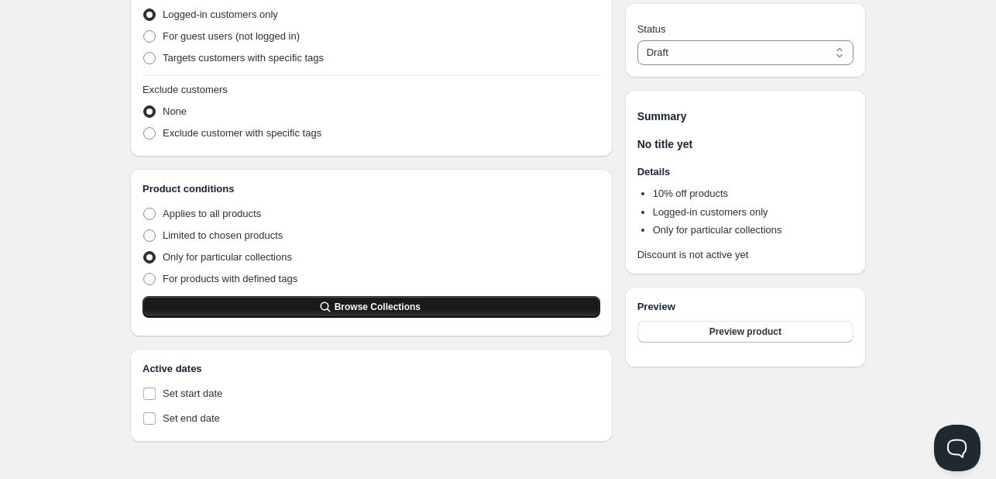
click at [261, 302] on button "Browse Collections" at bounding box center [372, 307] width 458 height 22
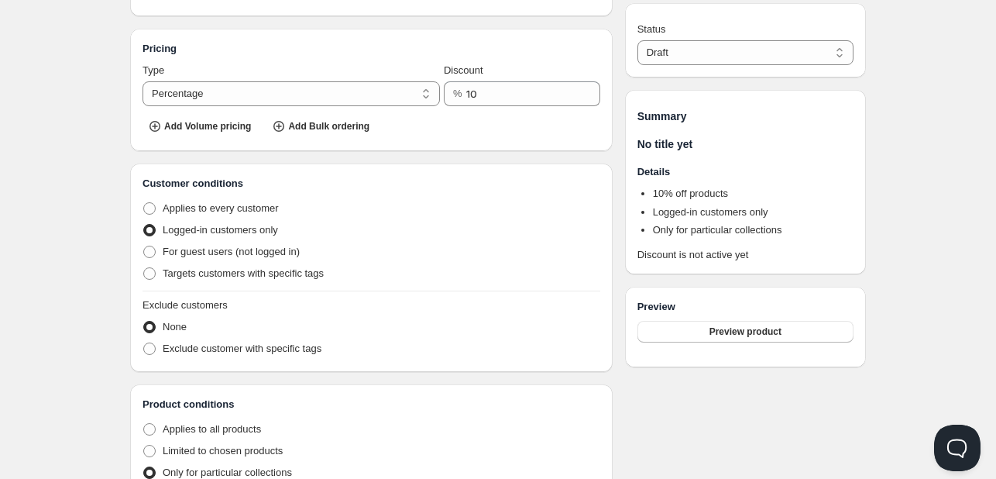
scroll to position [193, 0]
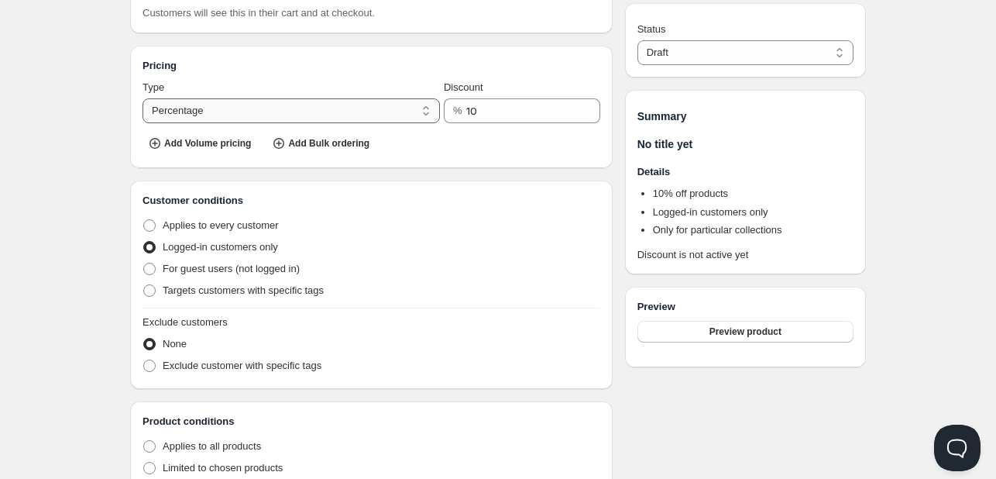
click at [209, 109] on select "Percentage Absolute" at bounding box center [291, 110] width 297 height 25
select select "2"
click at [143, 98] on select "Percentage Absolute" at bounding box center [291, 110] width 297 height 25
click at [229, 143] on span "Add Volume pricing" at bounding box center [207, 143] width 87 height 12
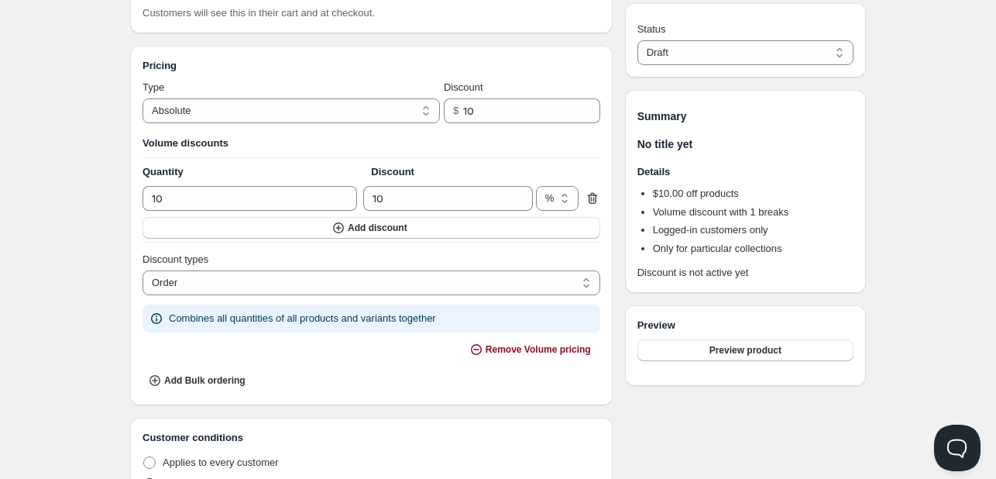
click at [592, 193] on icon at bounding box center [592, 198] width 15 height 15
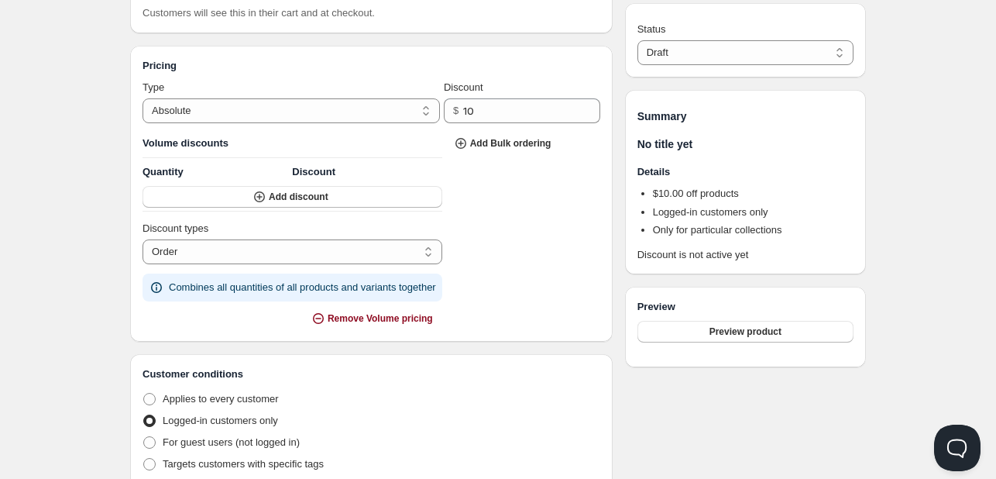
click at [400, 320] on span "Remove Volume pricing" at bounding box center [380, 318] width 105 height 12
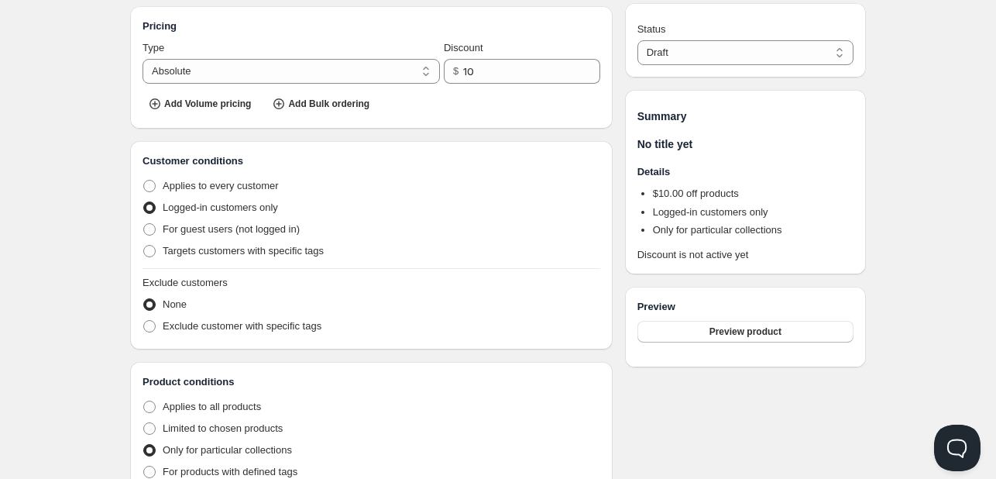
scroll to position [310, 0]
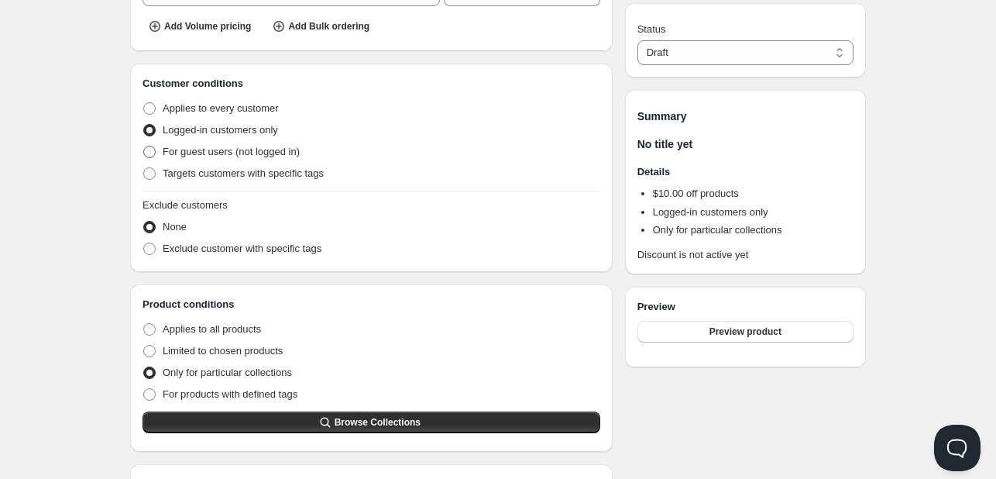
click at [256, 149] on span "For guest users (not logged in)" at bounding box center [231, 152] width 137 height 12
click at [144, 146] on input "For guest users (not logged in)" at bounding box center [143, 146] width 1 height 1
radio input "true"
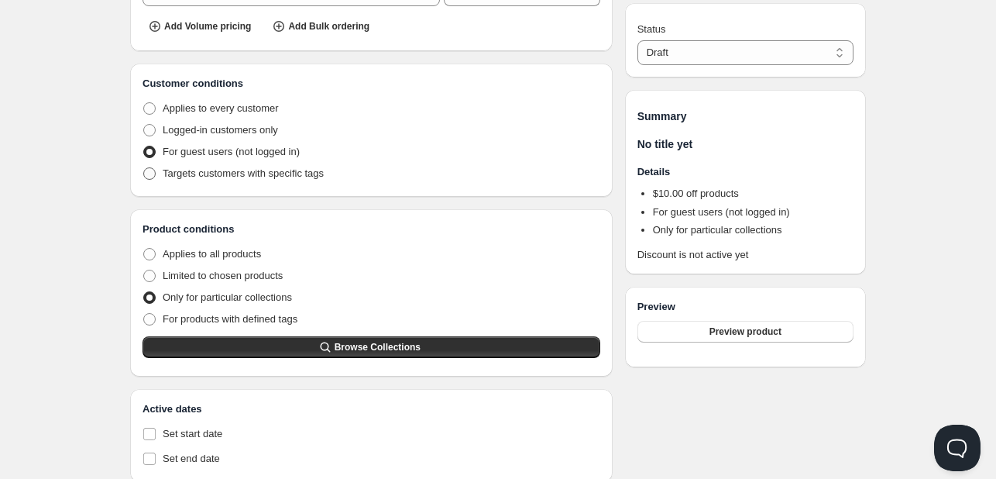
click at [247, 173] on span "Targets customers with specific tags" at bounding box center [243, 173] width 161 height 12
click at [144, 168] on input "Targets customers with specific tags" at bounding box center [143, 167] width 1 height 1
radio input "true"
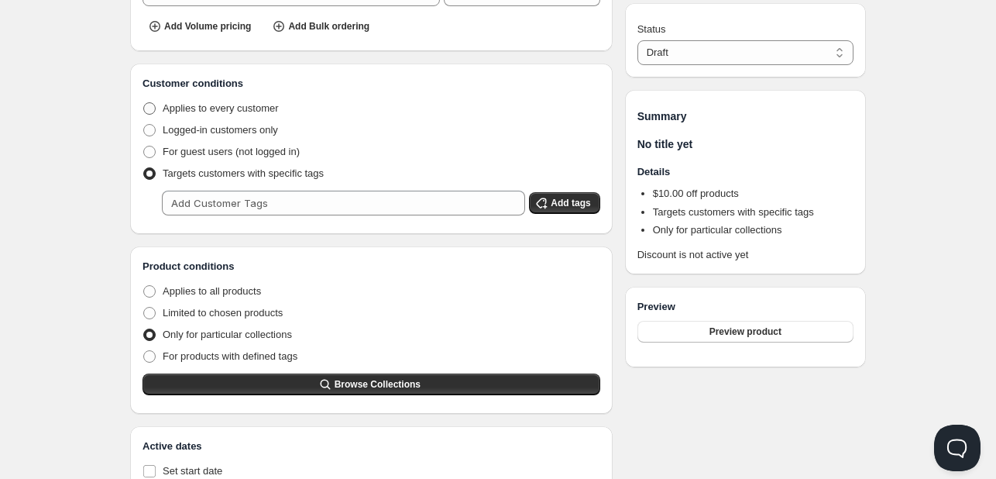
click at [219, 108] on span "Applies to every customer" at bounding box center [221, 108] width 116 height 12
click at [144, 103] on input "Applies to every customer" at bounding box center [143, 102] width 1 height 1
radio input "true"
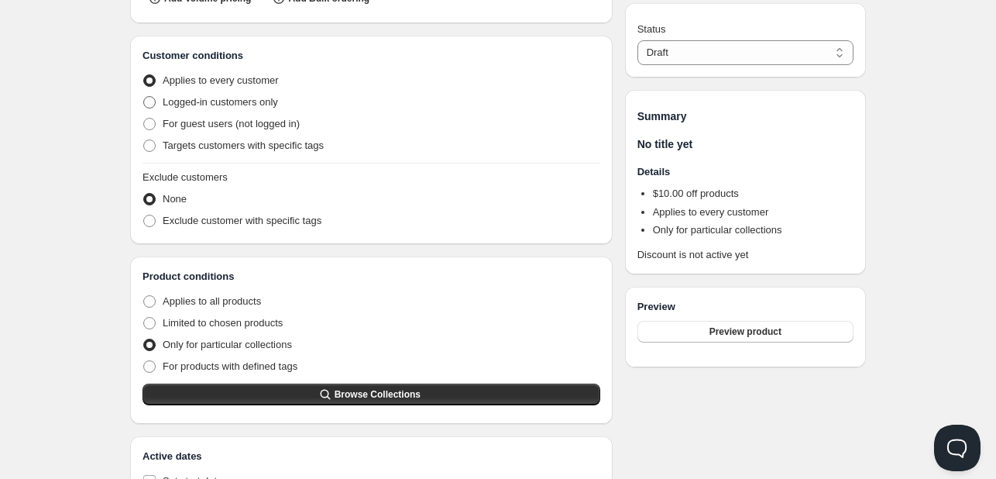
scroll to position [387, 0]
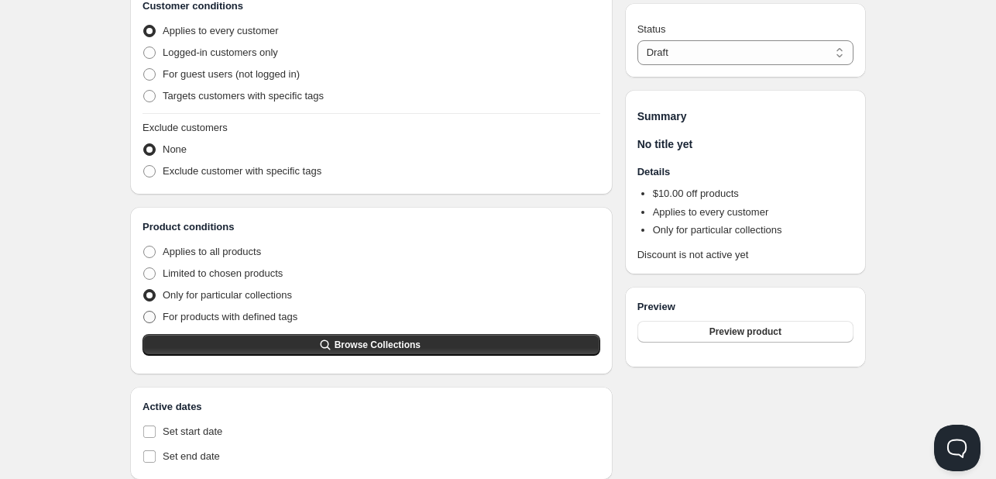
click at [228, 319] on span "For products with defined tags" at bounding box center [230, 317] width 135 height 12
click at [144, 311] on input "For products with defined tags" at bounding box center [143, 311] width 1 height 1
radio input "true"
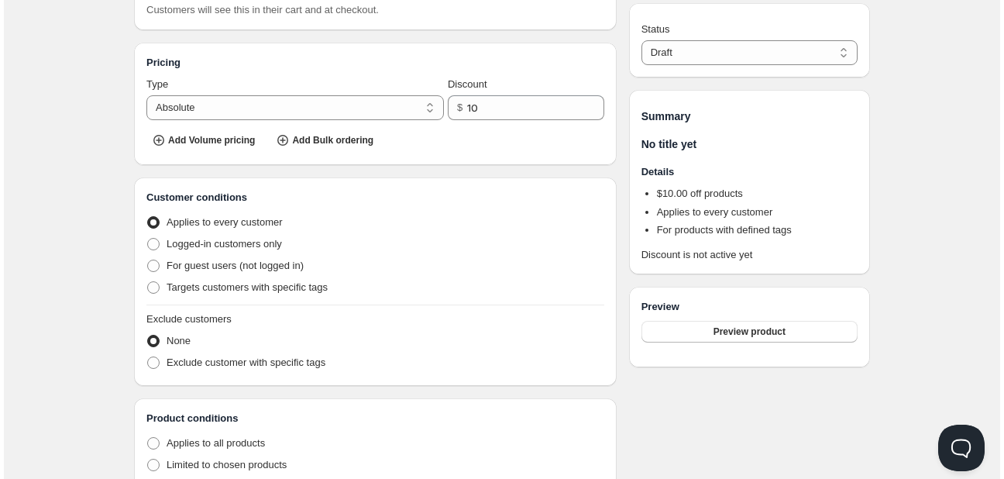
scroll to position [0, 0]
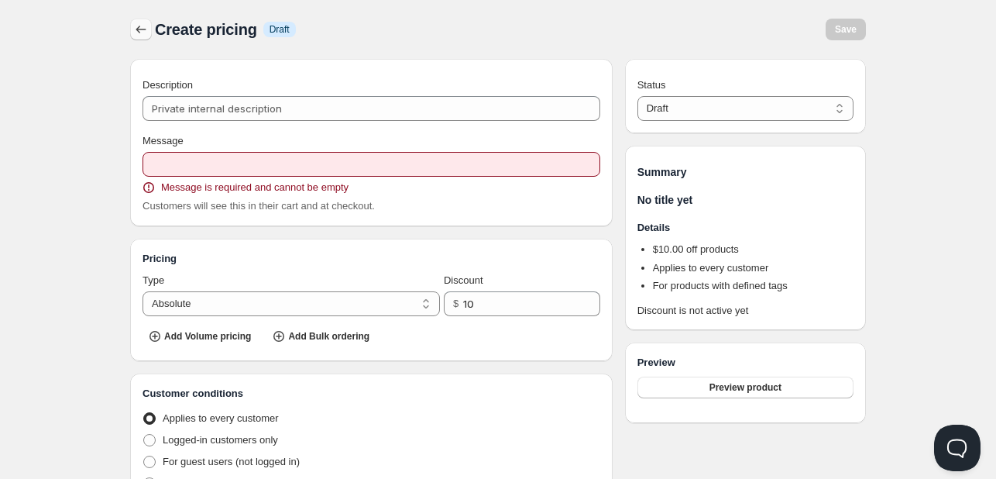
click at [141, 26] on icon "button" at bounding box center [140, 29] width 15 height 15
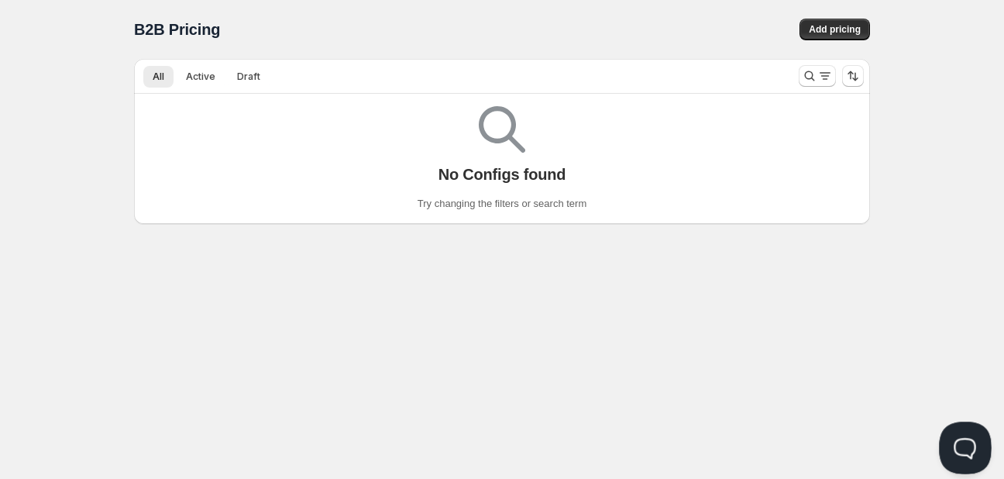
click at [965, 443] on button "Open Beacon popover" at bounding box center [962, 444] width 46 height 46
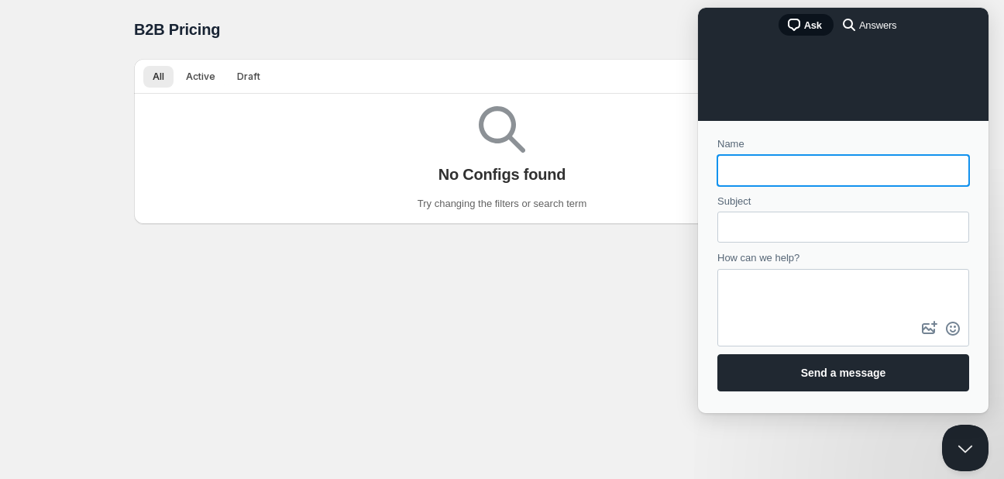
scroll to position [91, 0]
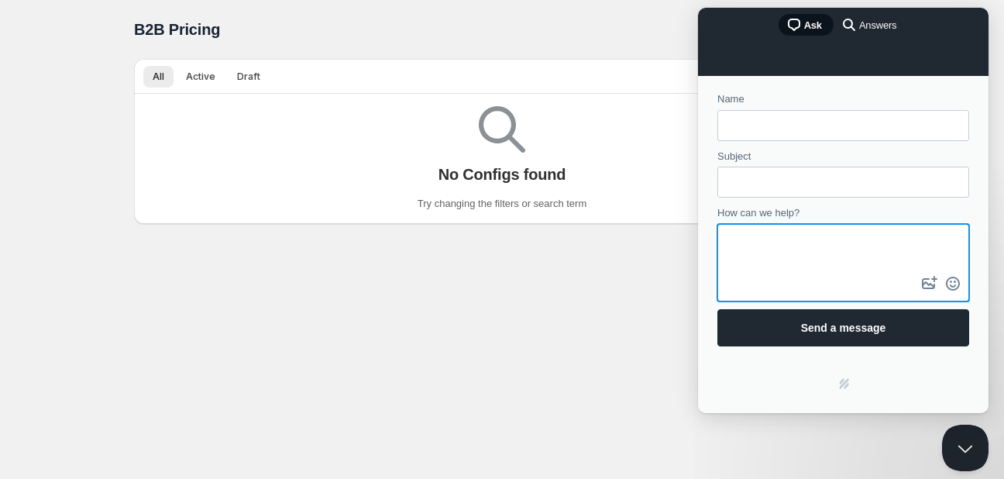
click at [785, 249] on textarea "How can we help?" at bounding box center [843, 248] width 249 height 47
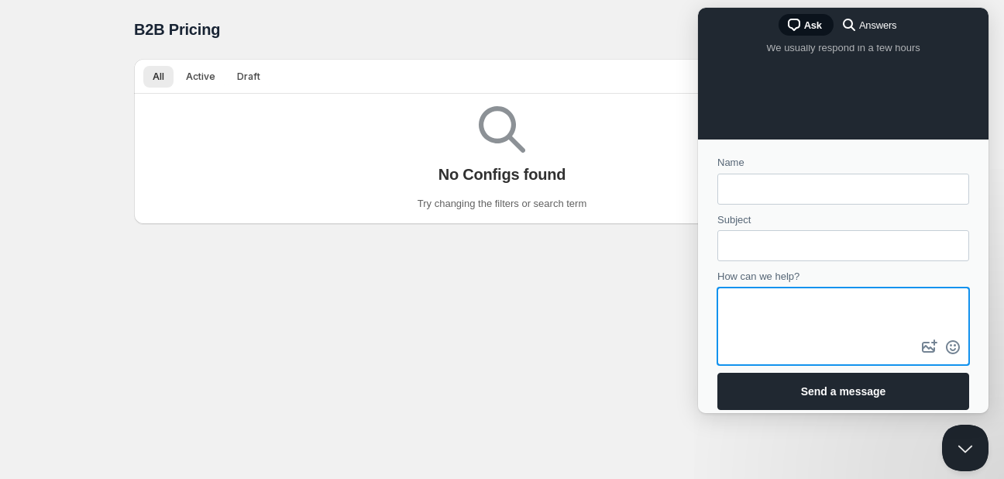
scroll to position [0, 0]
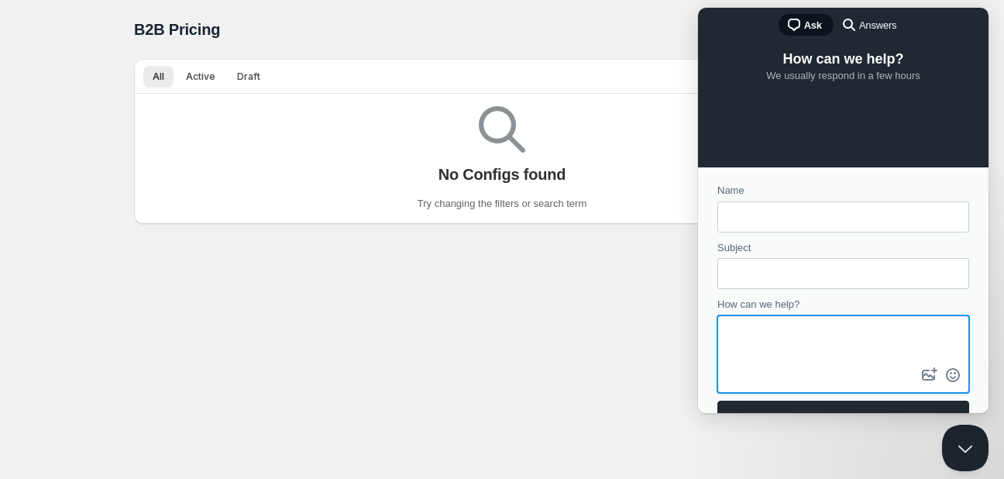
click at [861, 33] on div "search-medium Answers" at bounding box center [868, 24] width 57 height 19
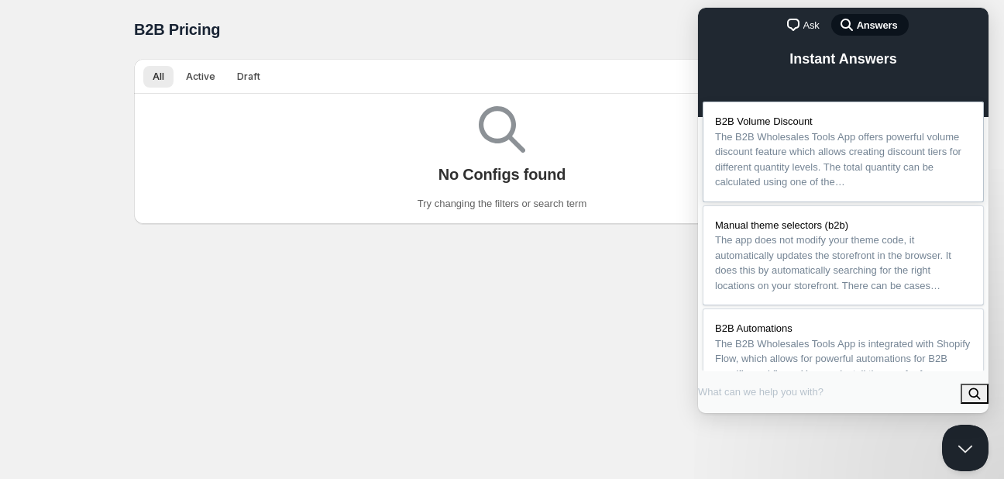
click at [838, 141] on span "The B2B Wholesales Tools App offers powerful volume discount feature which allo…" at bounding box center [838, 159] width 246 height 57
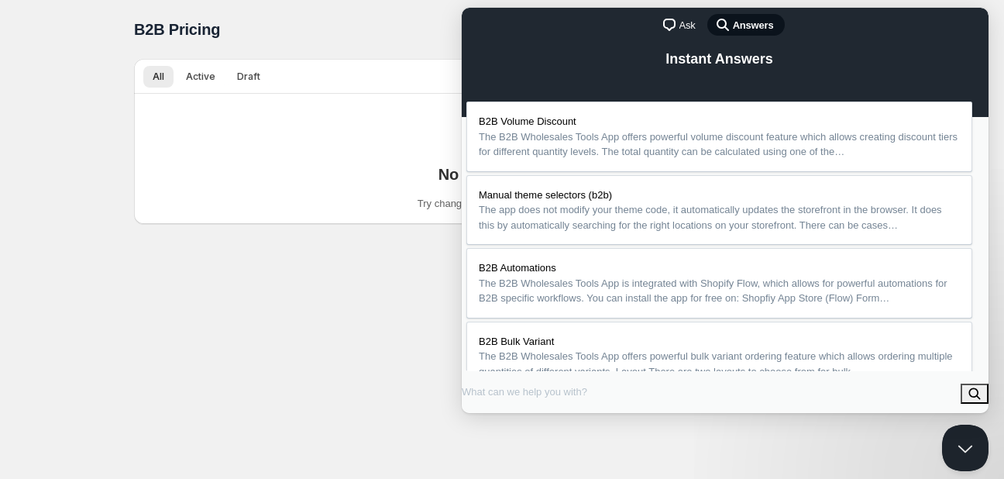
scroll to position [2997, 0]
click at [417, 94] on div "No Configs found Try changing the filters or search term" at bounding box center [501, 153] width 711 height 118
click at [493, 421] on button "Close" at bounding box center [479, 431] width 28 height 20
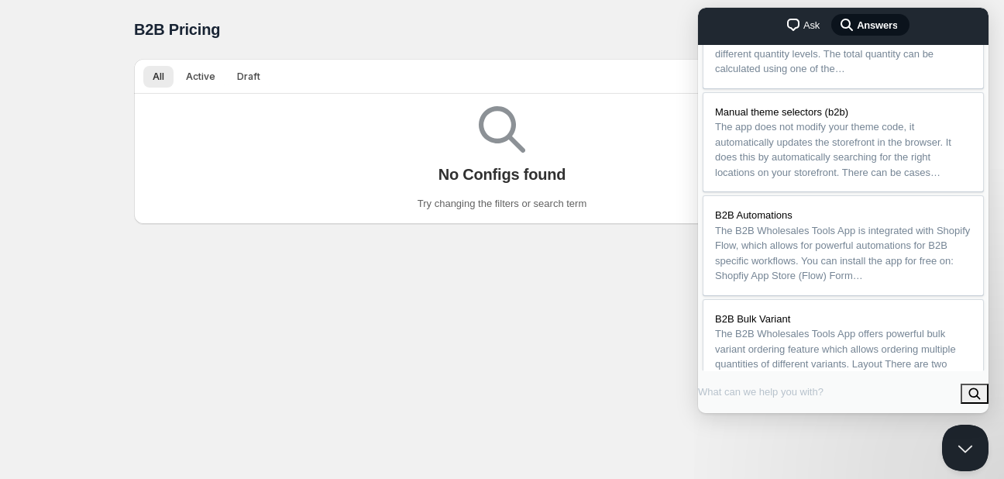
scroll to position [0, 0]
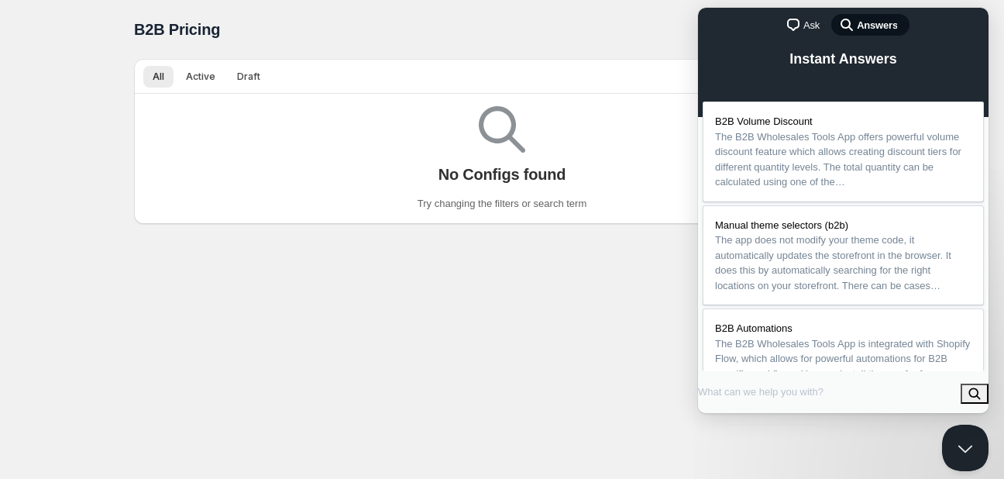
click at [750, 39] on div "chat-square Ask search-medium Answers" at bounding box center [843, 26] width 290 height 37
click at [756, 397] on input "Search Doc articles" at bounding box center [763, 391] width 130 height 28
click at [808, 32] on span "Ask" at bounding box center [811, 25] width 16 height 15
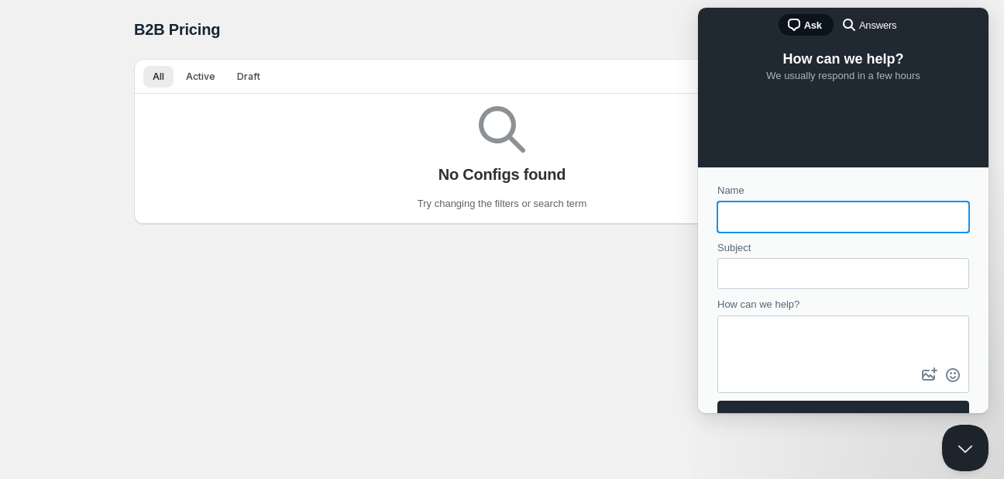
click at [782, 219] on input "Name" at bounding box center [843, 217] width 227 height 28
type input "Narek"
click at [771, 268] on input "Subject" at bounding box center [843, 273] width 227 height 28
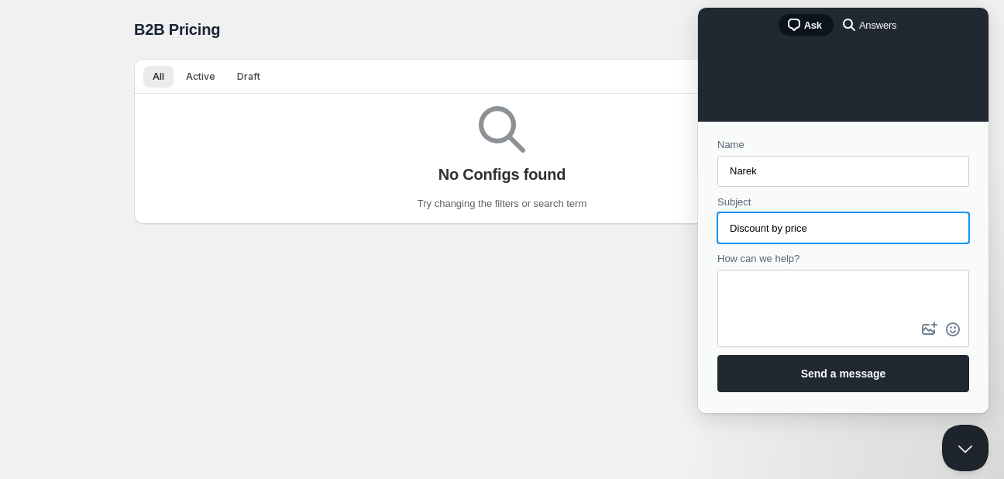
scroll to position [91, 0]
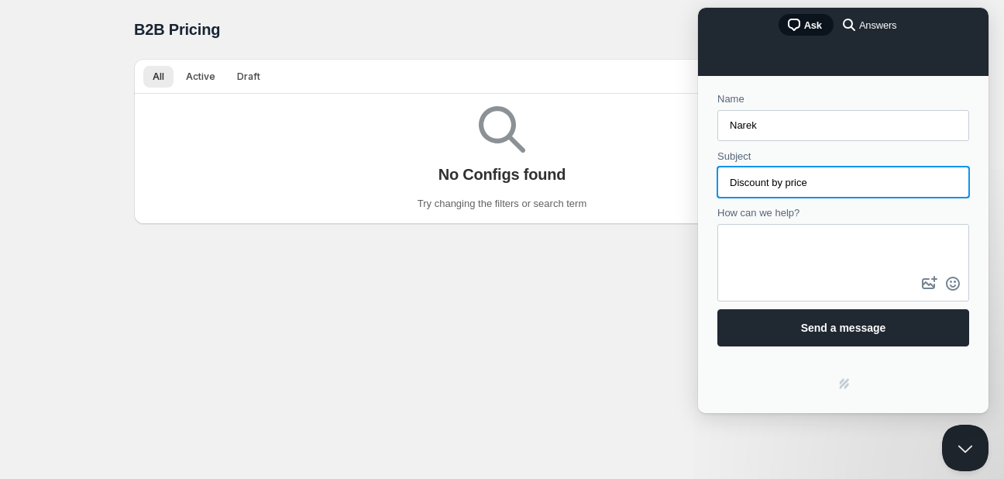
type input "Discount by price"
click at [800, 263] on textarea "How can we help?" at bounding box center [843, 248] width 249 height 47
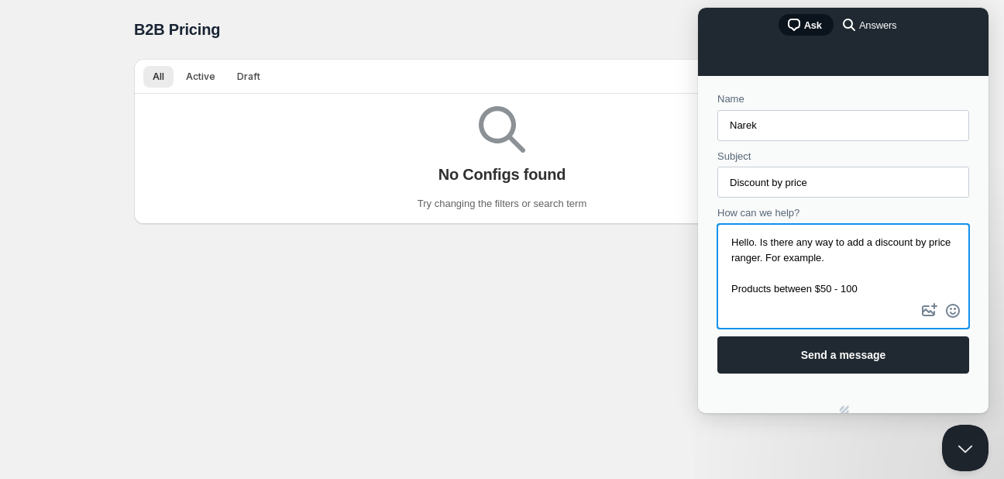
click at [840, 287] on textarea "Hello. Is there any way to add a discount by price ranger. For example. Product…" at bounding box center [843, 262] width 249 height 74
click at [879, 289] on textarea "Hello. Is there any way to add a discount by price ranger. For example. Product…" at bounding box center [843, 262] width 249 height 74
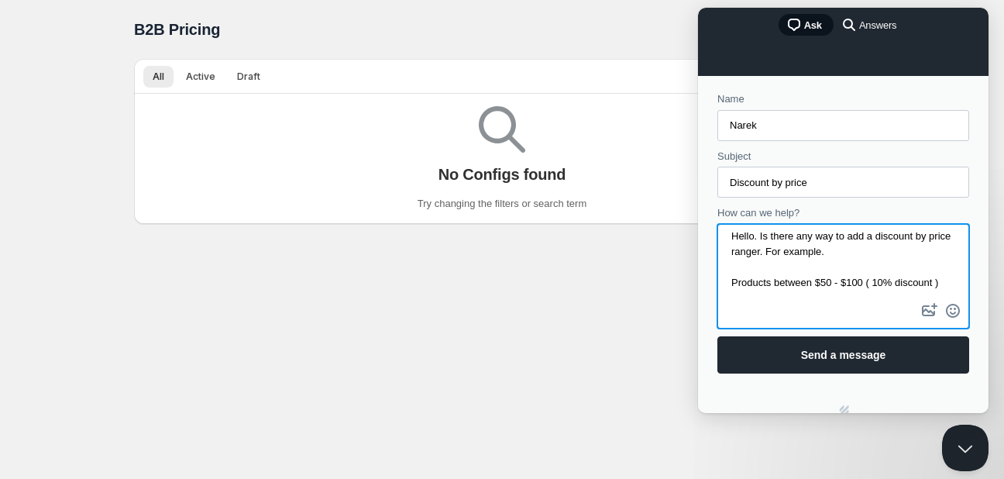
drag, startPoint x: 736, startPoint y: 294, endPoint x: 726, endPoint y: 279, distance: 17.8
click at [726, 279] on textarea "Hello. Is there any way to add a discount by price ranger. For example. Product…" at bounding box center [843, 262] width 249 height 74
click at [742, 290] on textarea "Hello. Is there any way to add a discount by price ranger. For example. Product…" at bounding box center [843, 262] width 249 height 74
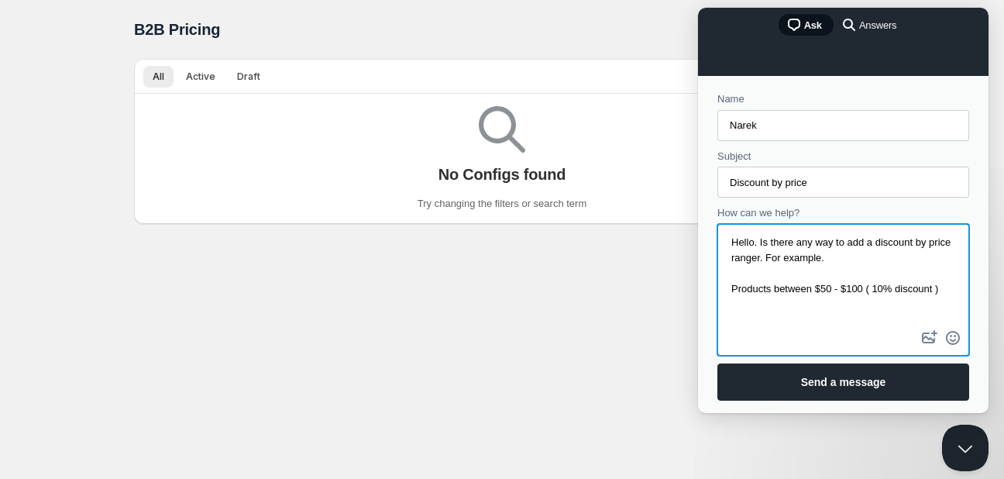
paste textarea "Products between $50 - $100 ( 10% discount )"
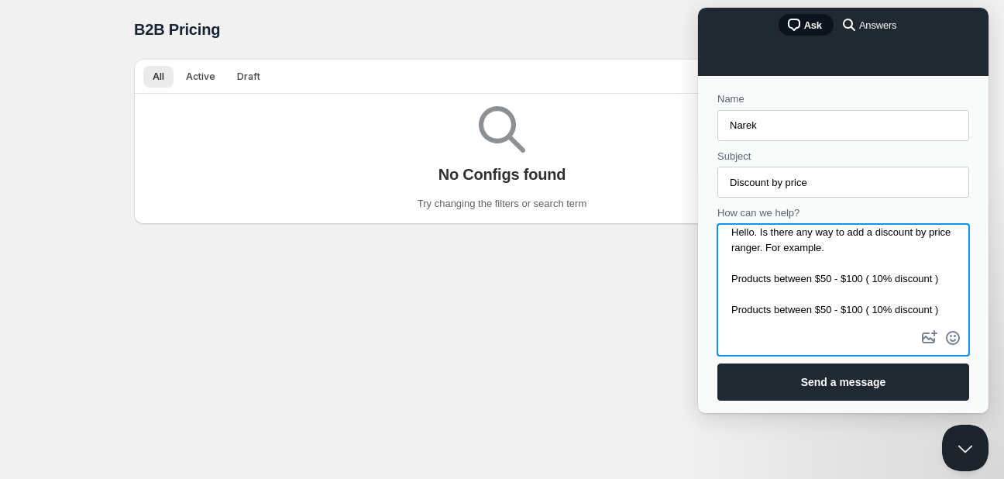
scroll to position [31, 0]
click at [819, 300] on textarea "Hello. Is there any way to add a discount by price ranger. For example. Product…" at bounding box center [843, 275] width 249 height 101
click at [850, 305] on textarea "Hello. Is there any way to add a discount by price ranger. For example. Product…" at bounding box center [843, 275] width 249 height 101
click at [879, 312] on textarea "Hello. Is there any way to add a discount by price ranger. For example. Product…" at bounding box center [843, 275] width 249 height 101
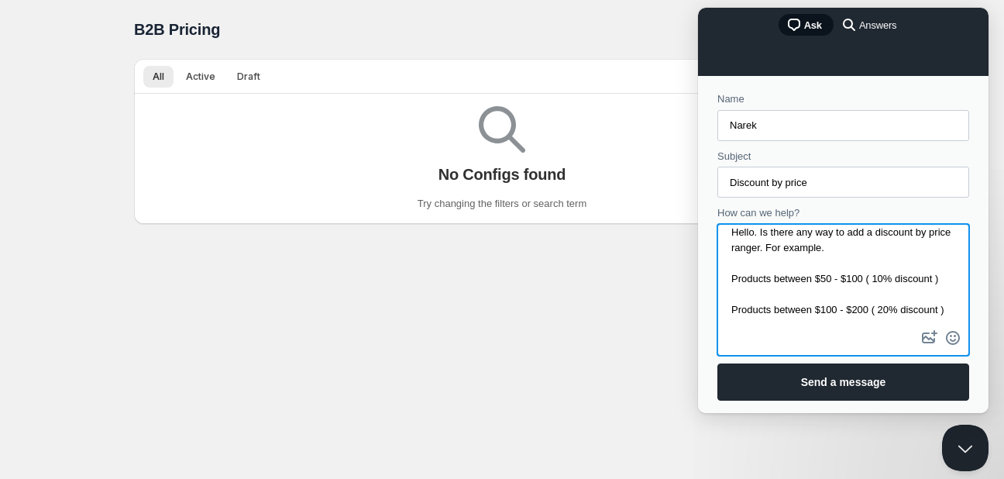
scroll to position [40, 0]
click at [796, 309] on textarea "Hello. Is there any way to add a discount by price ranger. For example. Product…" at bounding box center [843, 275] width 249 height 101
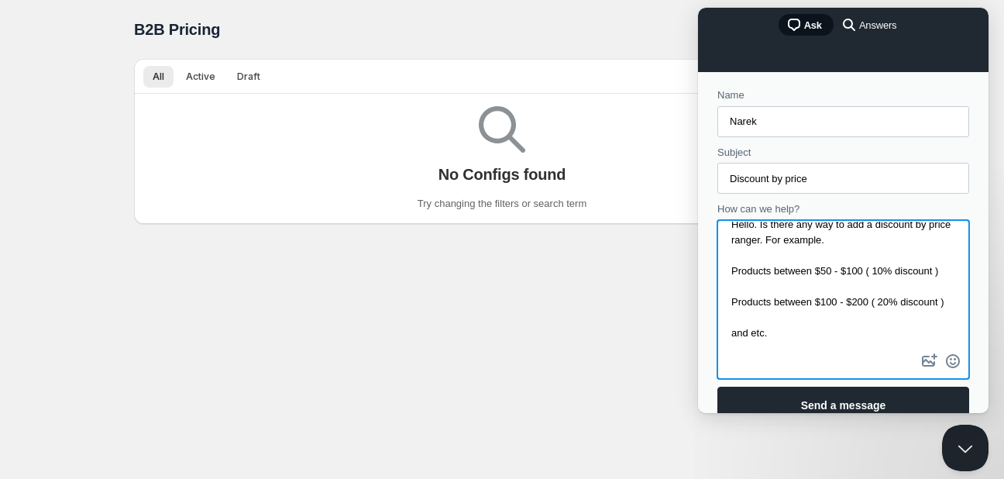
scroll to position [0, 0]
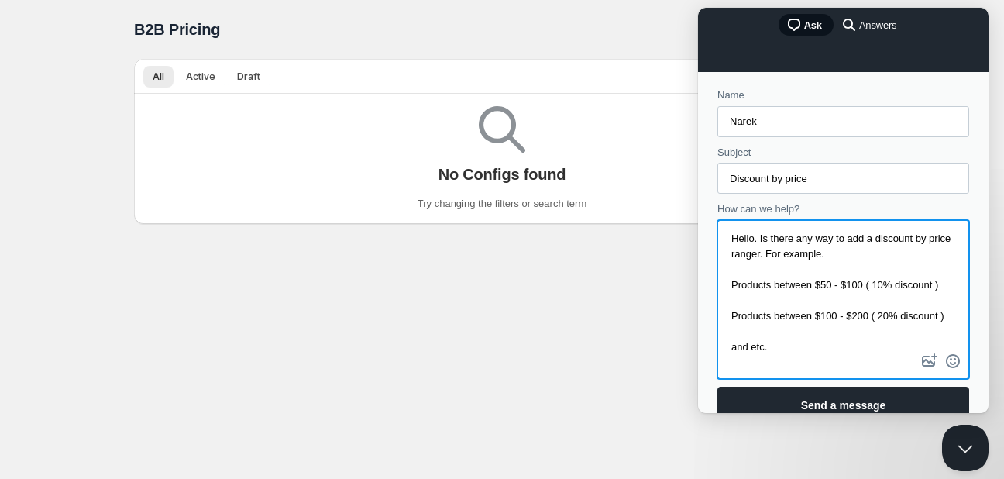
drag, startPoint x: 747, startPoint y: 316, endPoint x: 707, endPoint y: 192, distance: 130.1
click at [698, 173] on html "chat-square Ask search-medium Answers How can we help? We usually respond in a …" at bounding box center [843, 210] width 290 height 405
click at [357, 159] on div "No Configs found Try changing the filters or search term" at bounding box center [501, 153] width 711 height 118
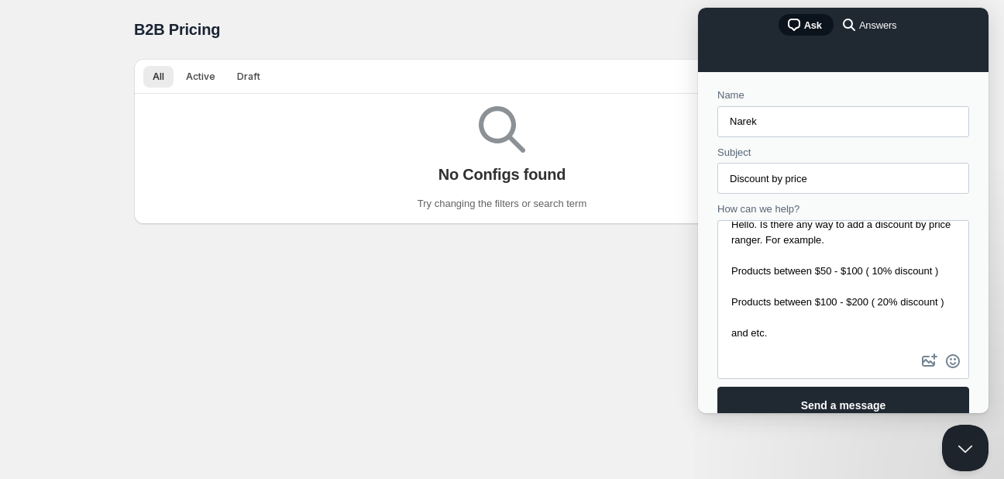
scroll to position [44, 0]
click at [751, 363] on div "Contact form" at bounding box center [843, 299] width 252 height 159
click at [775, 338] on textarea "Hello. Is there any way to add a discount by price ranger. For example. Product…" at bounding box center [843, 285] width 249 height 129
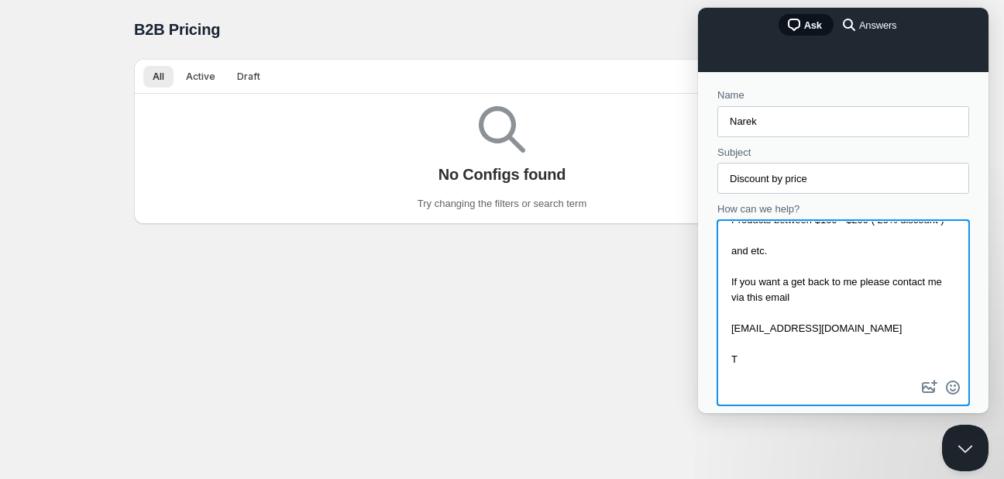
scroll to position [117, 0]
type textarea "Hello. Is there any way to add a discount by price ranger. For example. Product…"
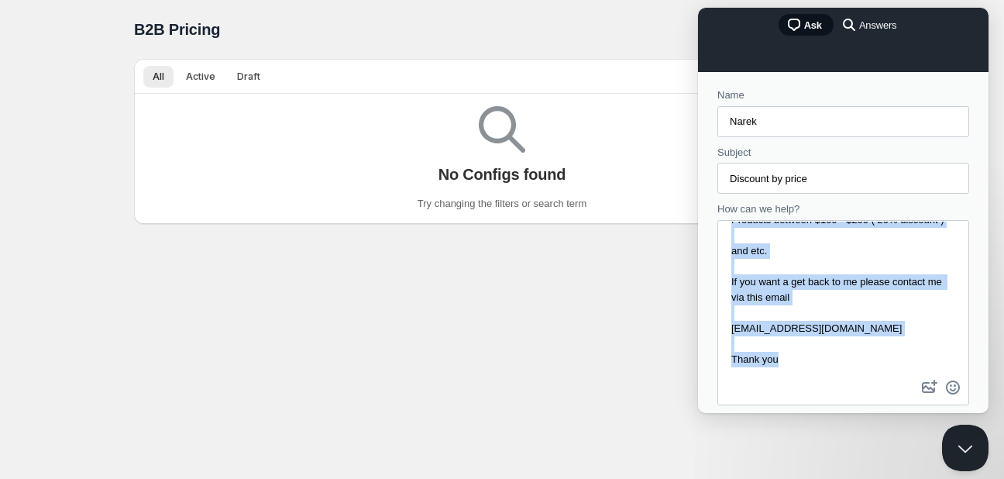
drag, startPoint x: 798, startPoint y: 376, endPoint x: 734, endPoint y: 239, distance: 150.7
click at [734, 239] on div "Hello. Is there any way to add a discount by price ranger. For example. Product…" at bounding box center [843, 312] width 252 height 185
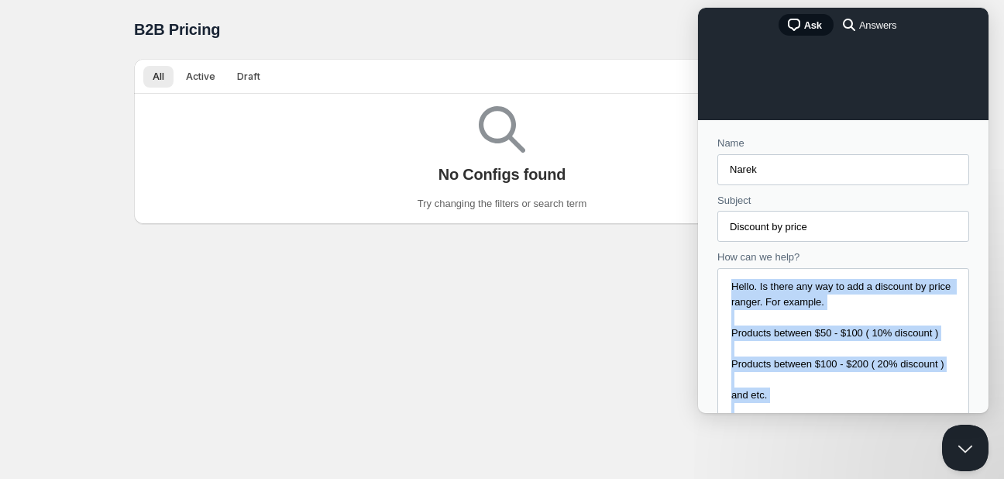
scroll to position [0, 0]
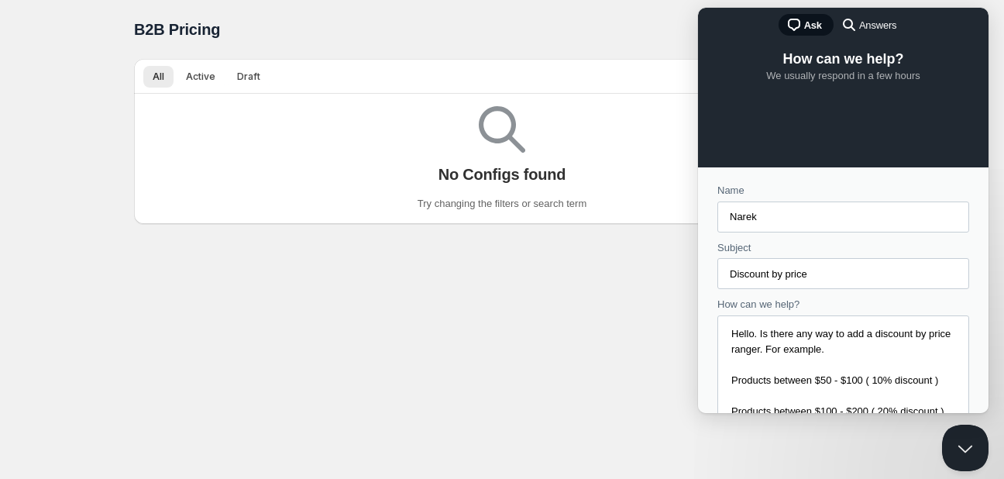
click at [827, 279] on input "Discount by price" at bounding box center [843, 273] width 227 height 28
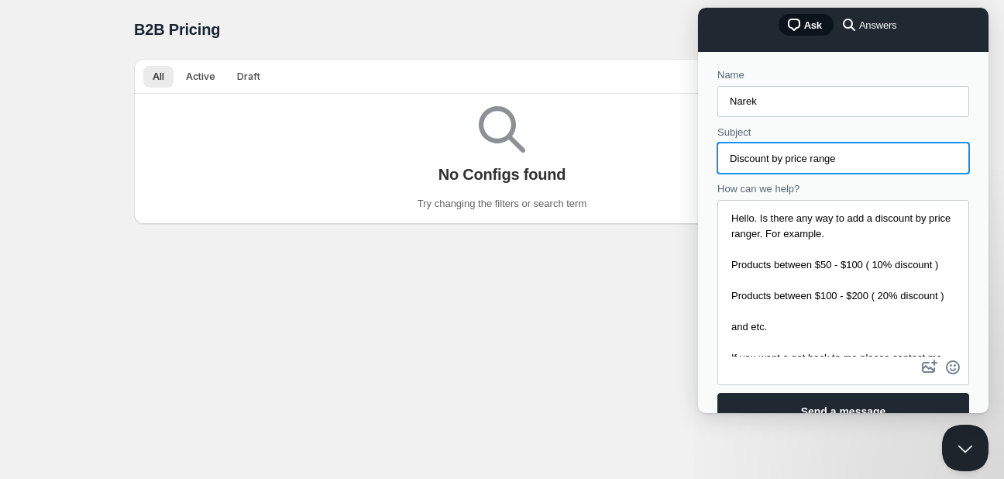
scroll to position [198, 0]
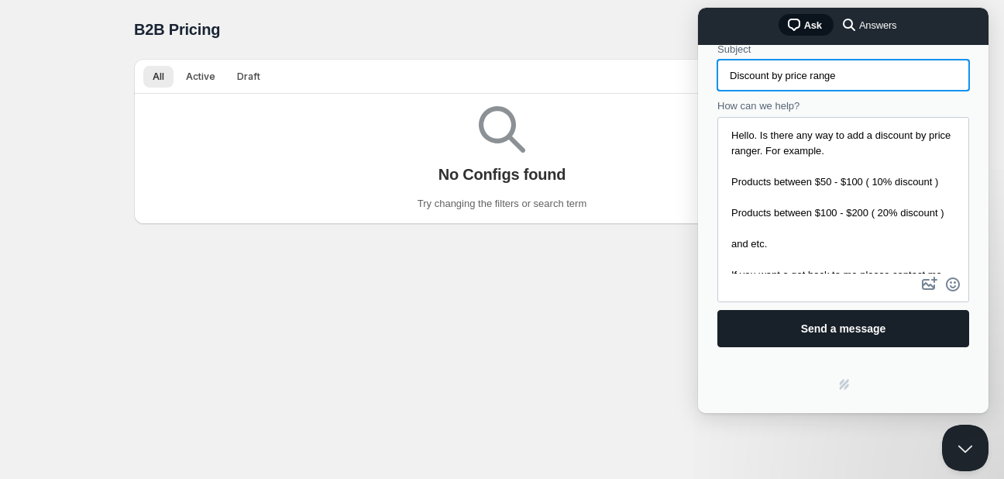
type input "Discount by price range"
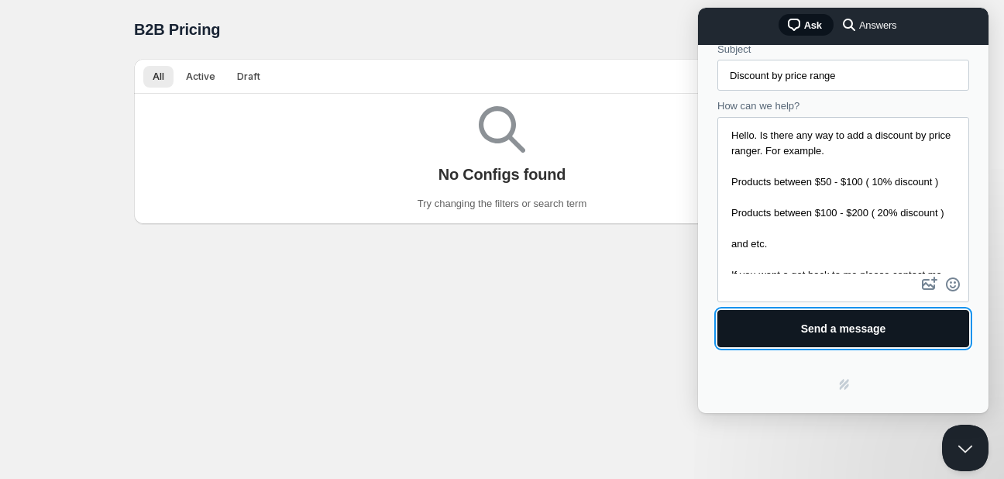
click at [830, 329] on span "Send a message" at bounding box center [843, 328] width 85 height 12
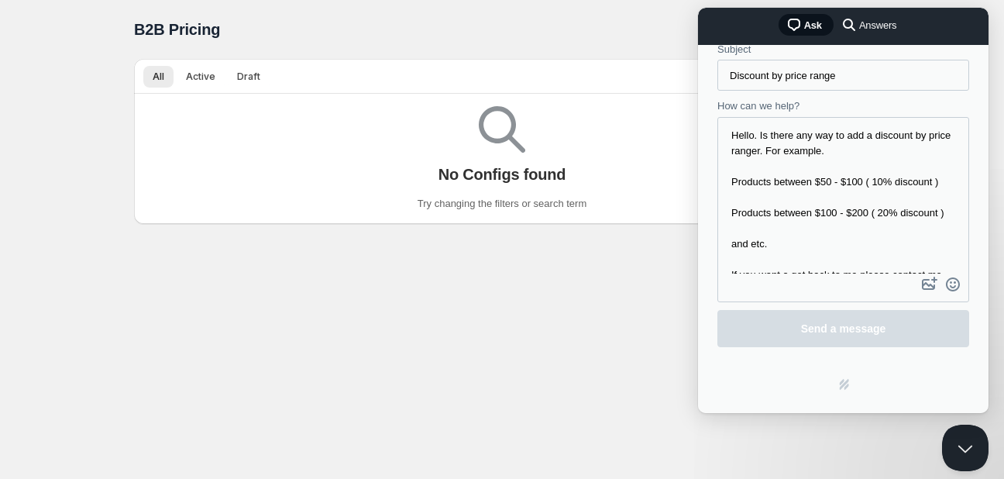
scroll to position [0, 0]
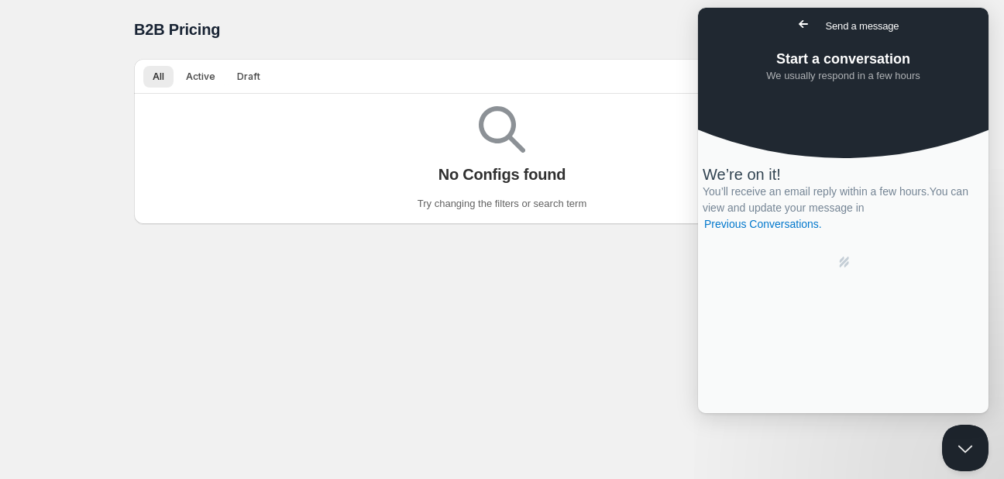
click at [204, 270] on div "Home Pricing Price lists Checkout Forms Submissions Settings Features Plans B2B…" at bounding box center [502, 239] width 1004 height 479
click at [963, 451] on button "Close Beacon popover" at bounding box center [962, 444] width 46 height 46
